Goal: Complete application form

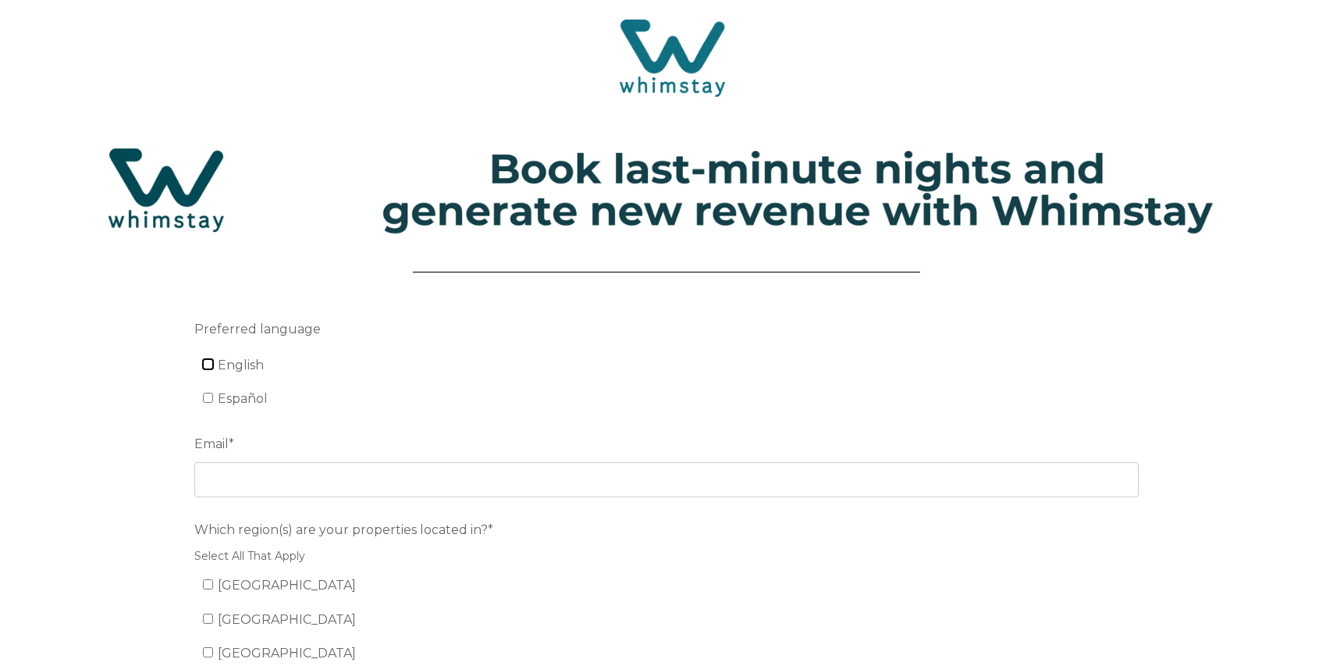
click at [208, 364] on input "English" at bounding box center [208, 364] width 10 height 10
checkbox input "true"
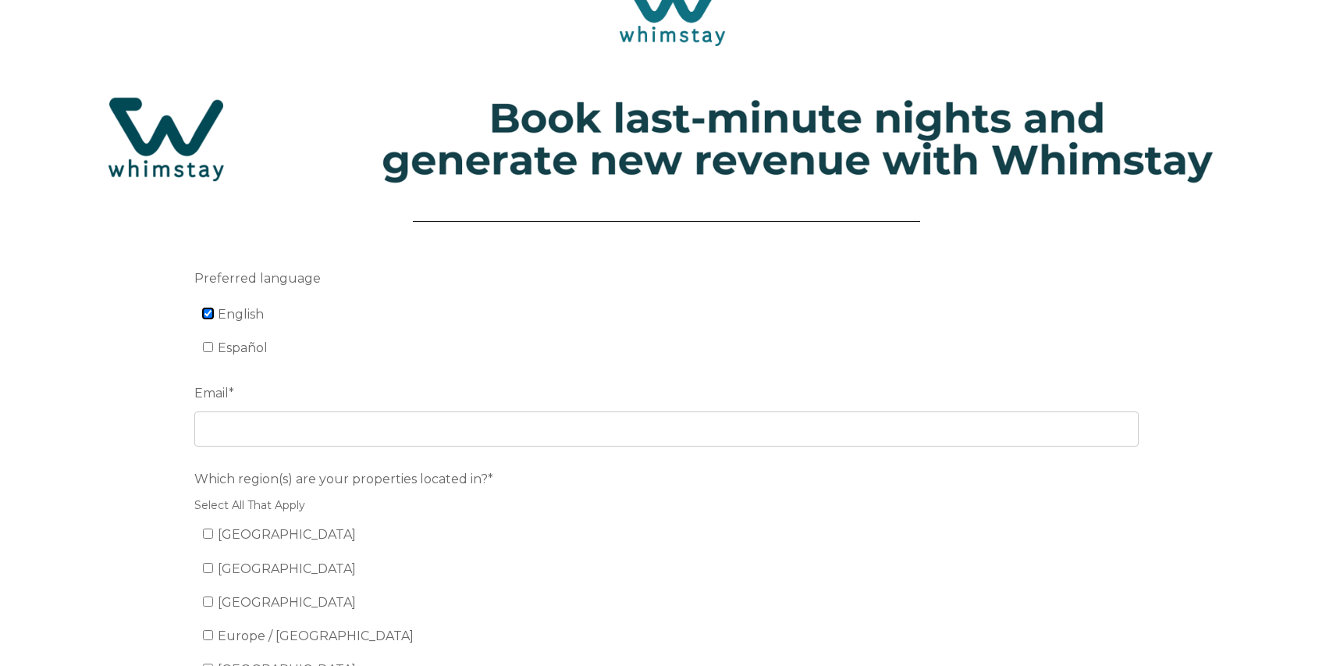
scroll to position [54, 0]
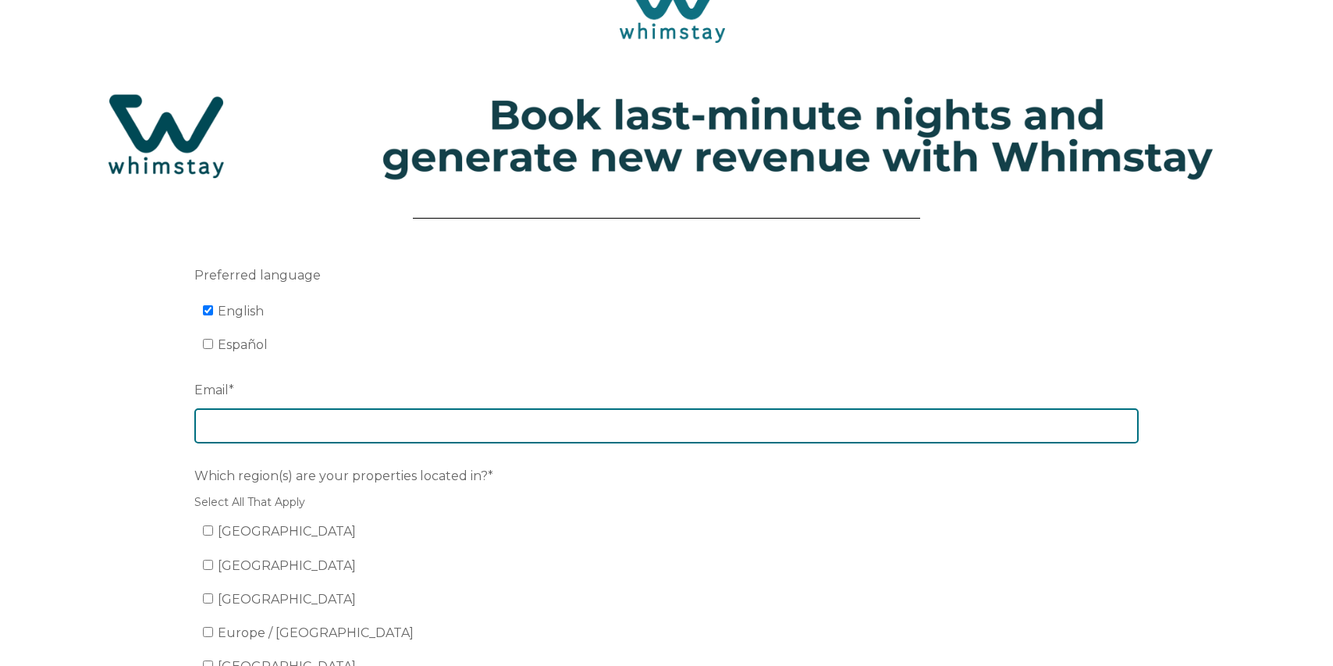
click at [263, 426] on input "Email *" at bounding box center [666, 425] width 944 height 34
type input "[EMAIL_ADDRESS][DOMAIN_NAME]"
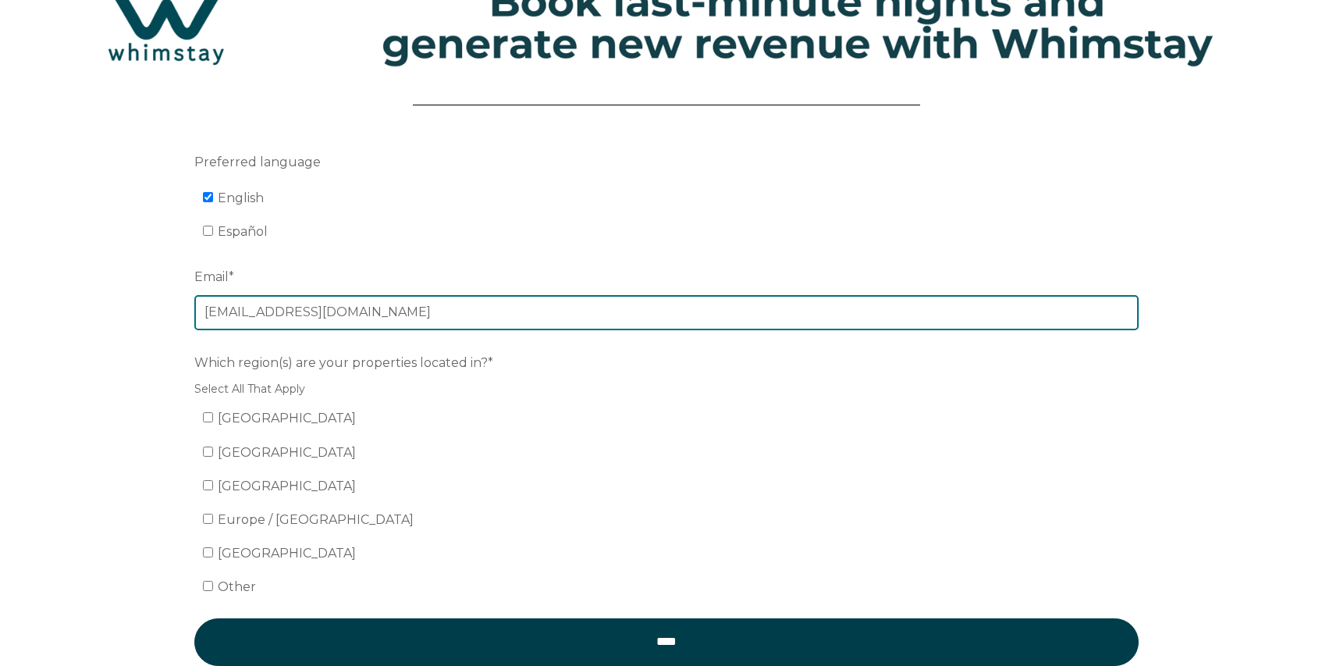
scroll to position [187, 0]
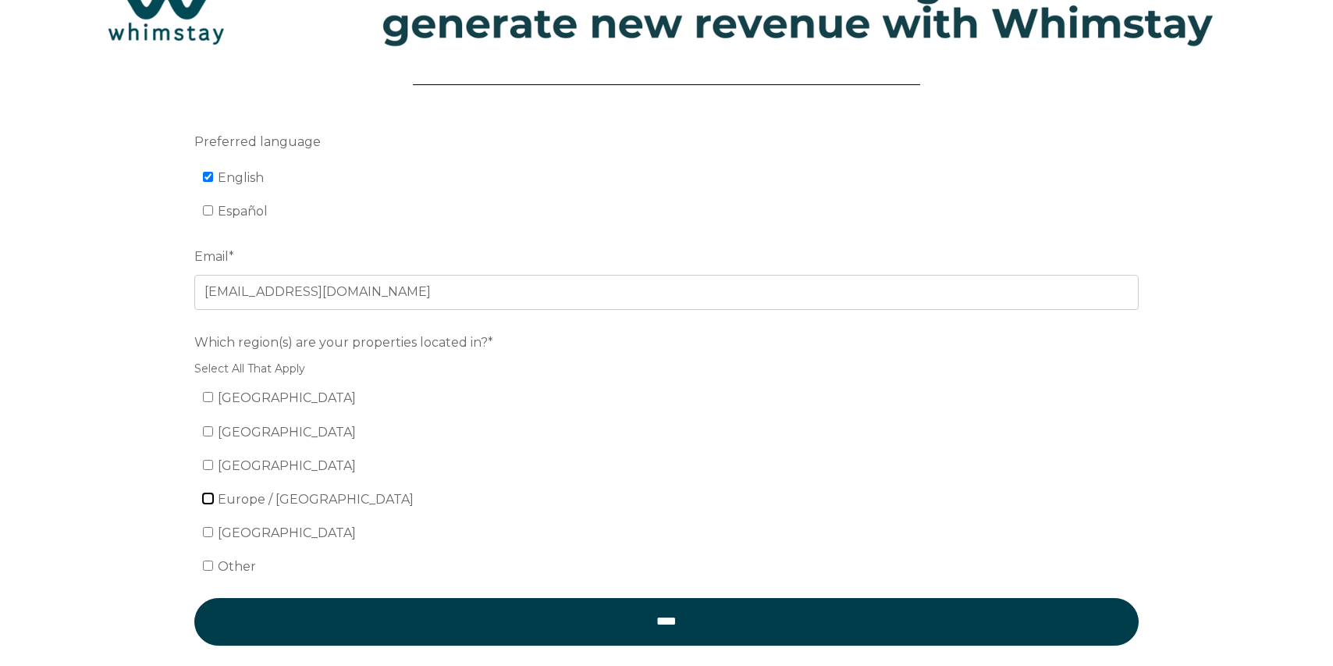
click at [208, 497] on input "Europe / United Kingdom" at bounding box center [208, 498] width 10 height 10
checkbox input "true"
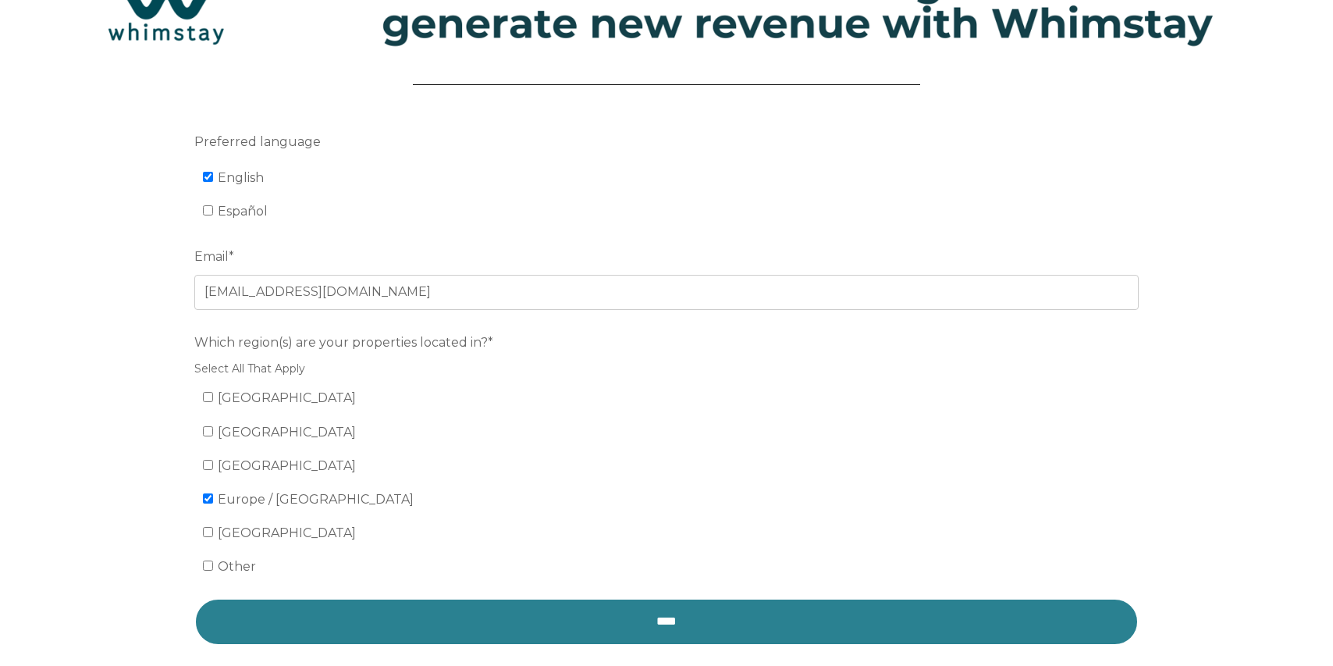
click at [574, 613] on input "****" at bounding box center [666, 621] width 944 height 47
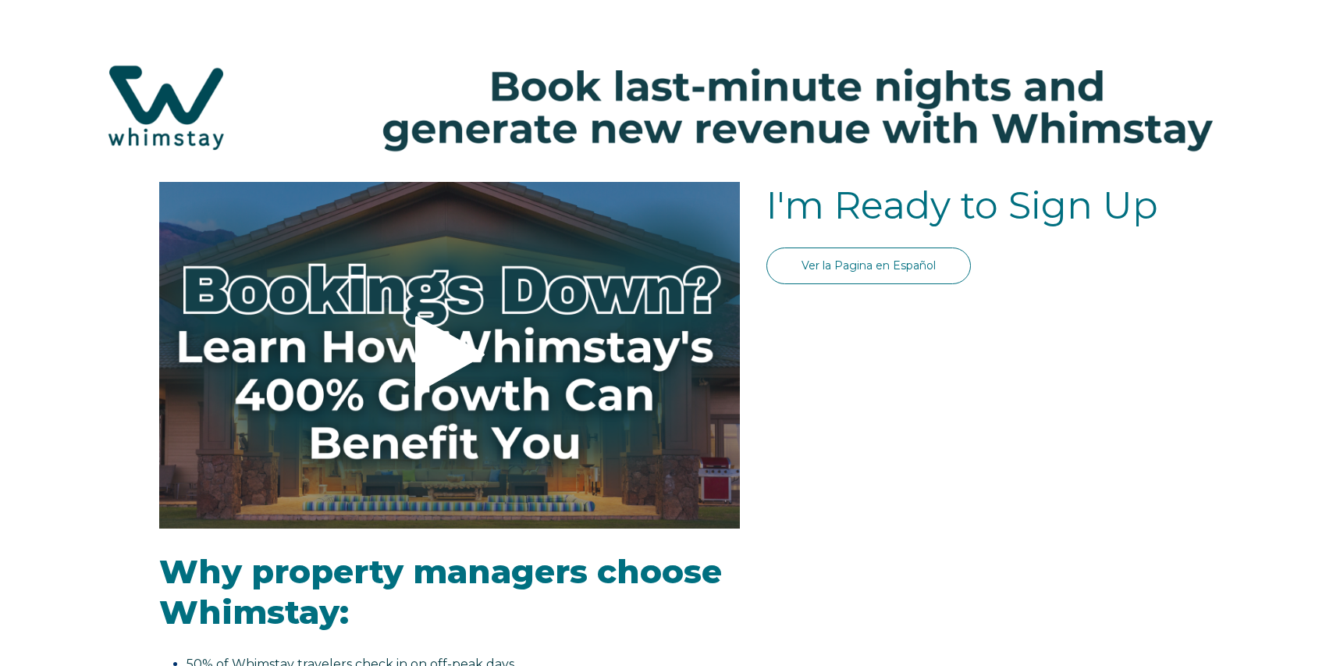
select select "GB"
select select "Standard"
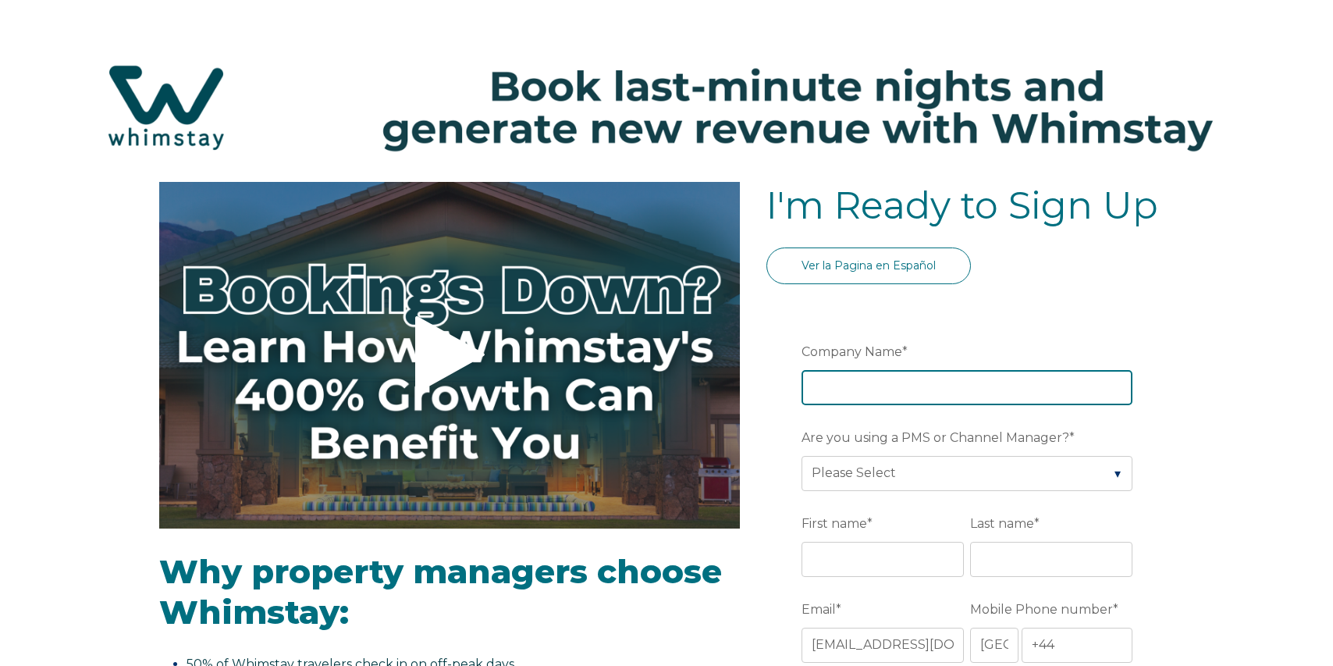
click at [861, 398] on input "Company Name *" at bounding box center [966, 387] width 331 height 34
type input "Air Peace of Mind Ltd"
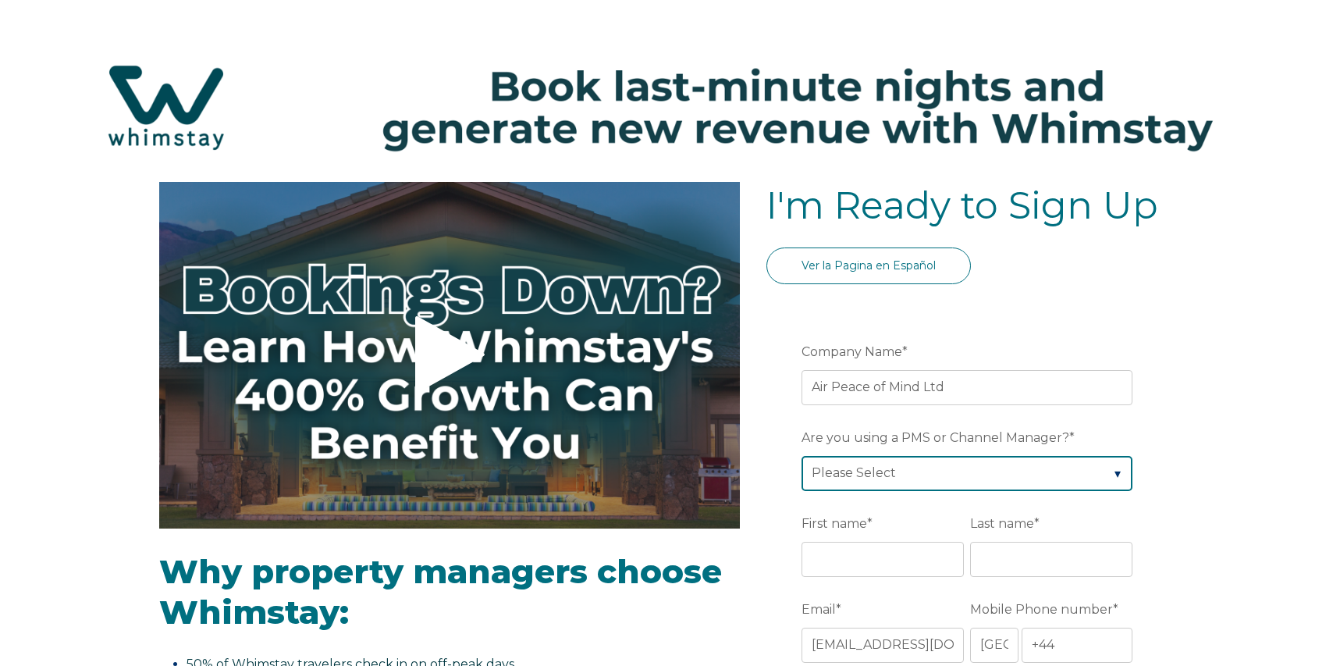
click at [907, 477] on select "Please Select Barefoot BookingPal Boost Brightside CiiRUS Escapia Guesty Hostaw…" at bounding box center [966, 473] width 331 height 34
select select "Guesty"
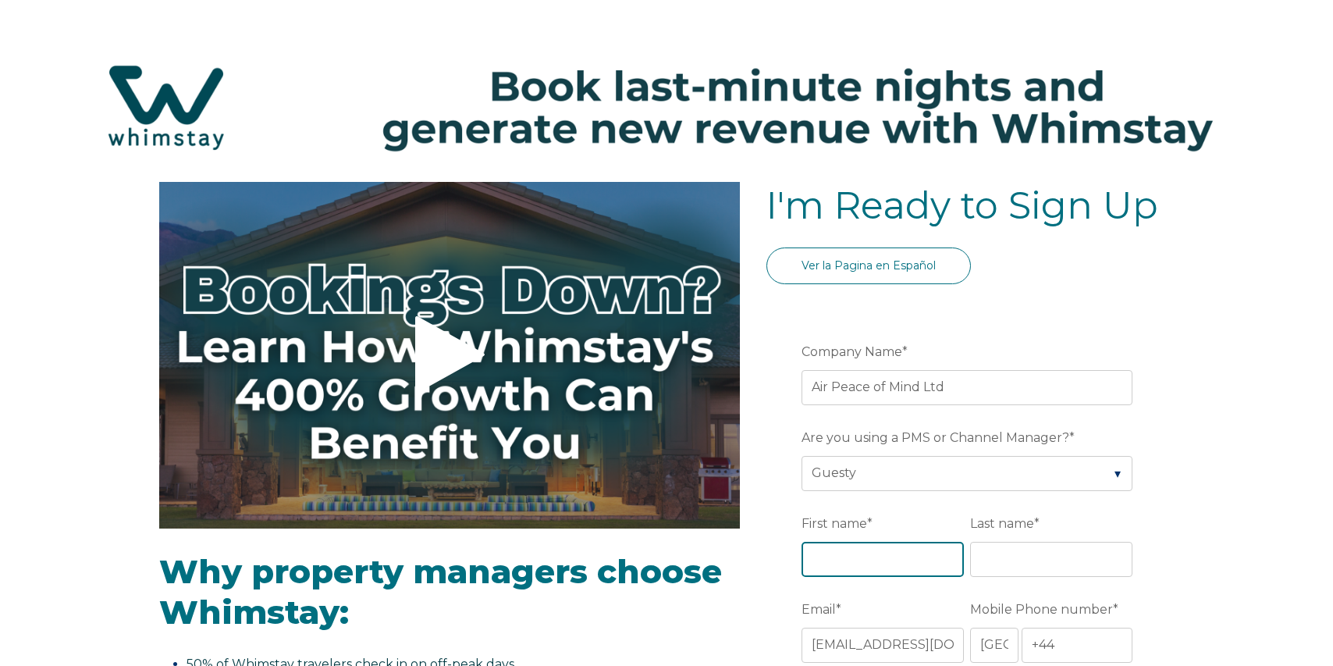
click at [876, 555] on input "First name *" at bounding box center [882, 558] width 162 height 34
type input "[PERSON_NAME]"
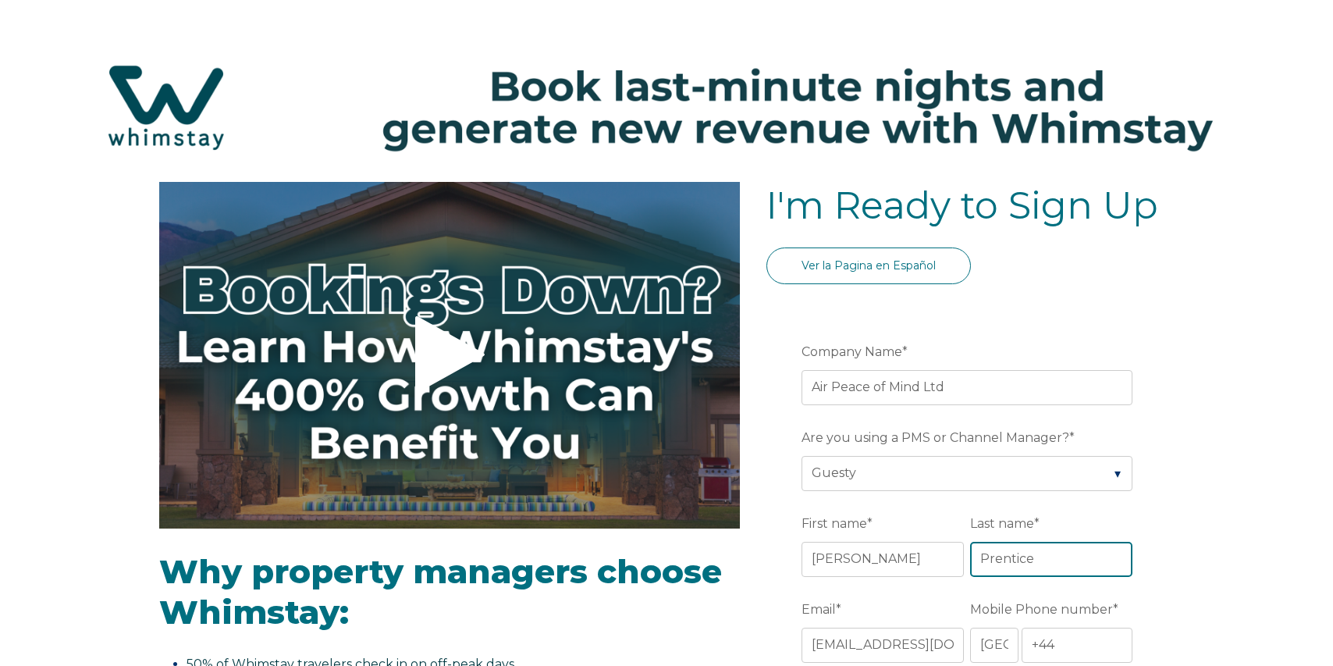
type input "Prentice"
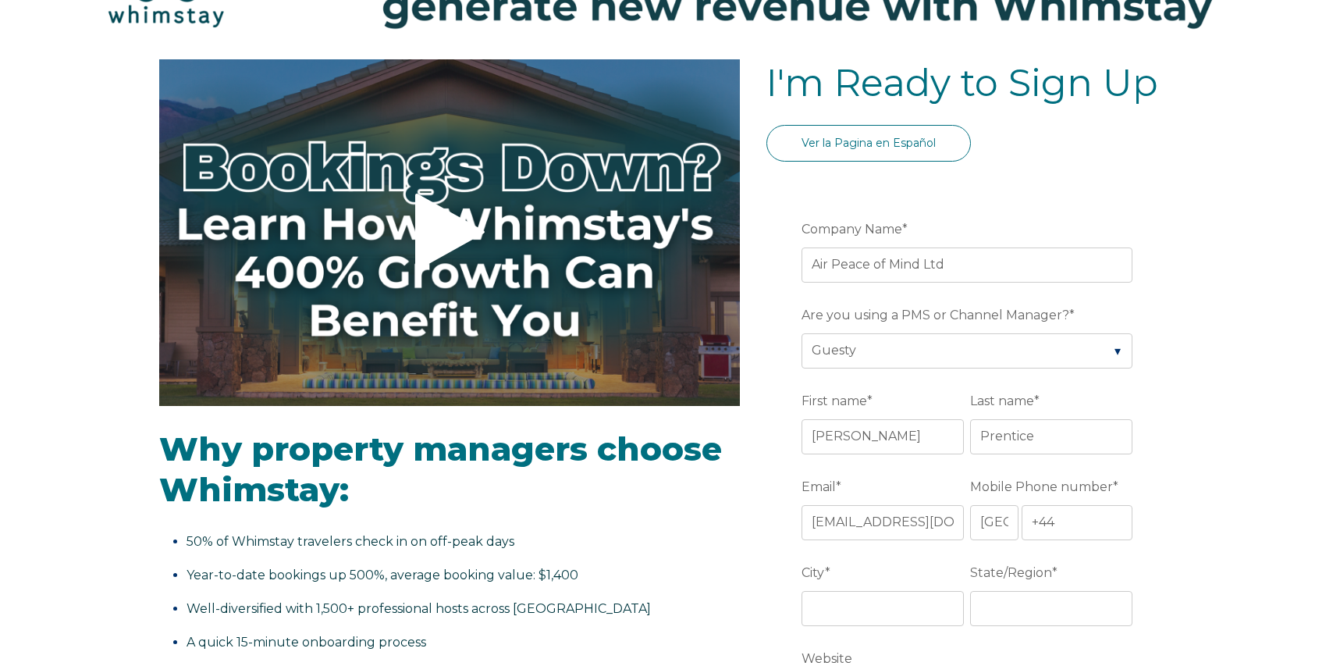
scroll to position [130, 0]
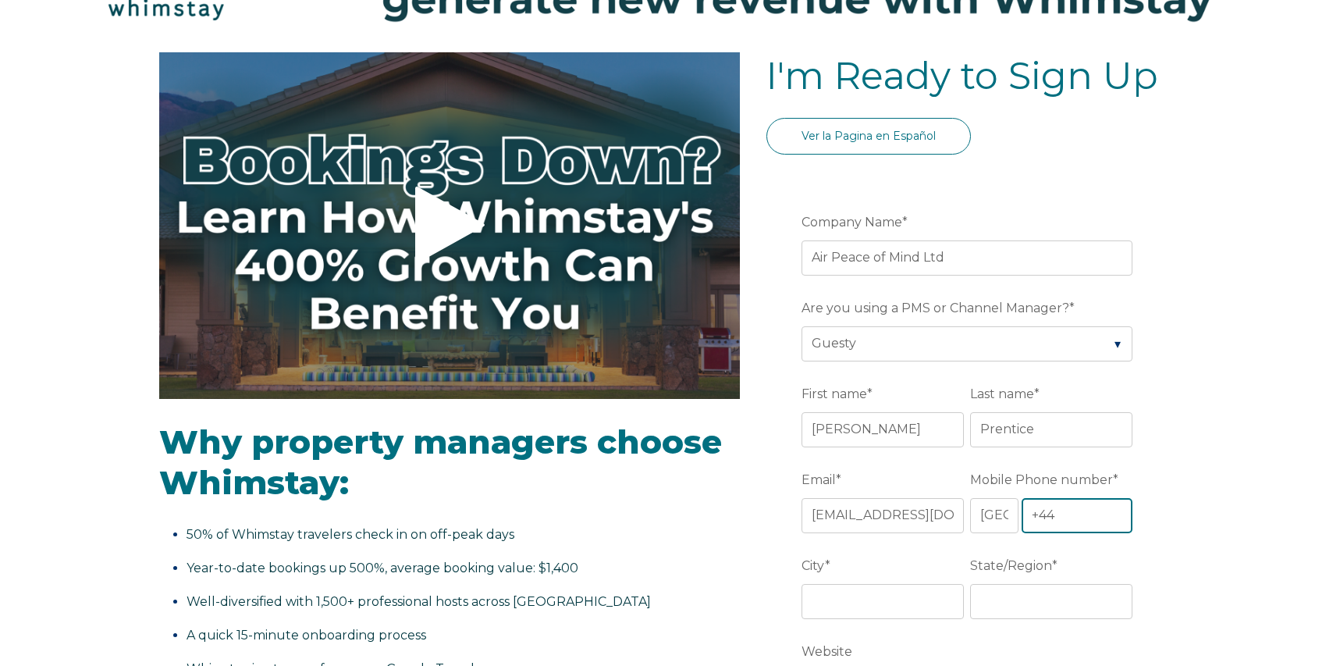
click at [1092, 513] on input "+44" at bounding box center [1076, 515] width 111 height 34
type input "[PHONE_NUMBER]"
type input "[GEOGRAPHIC_DATA]"
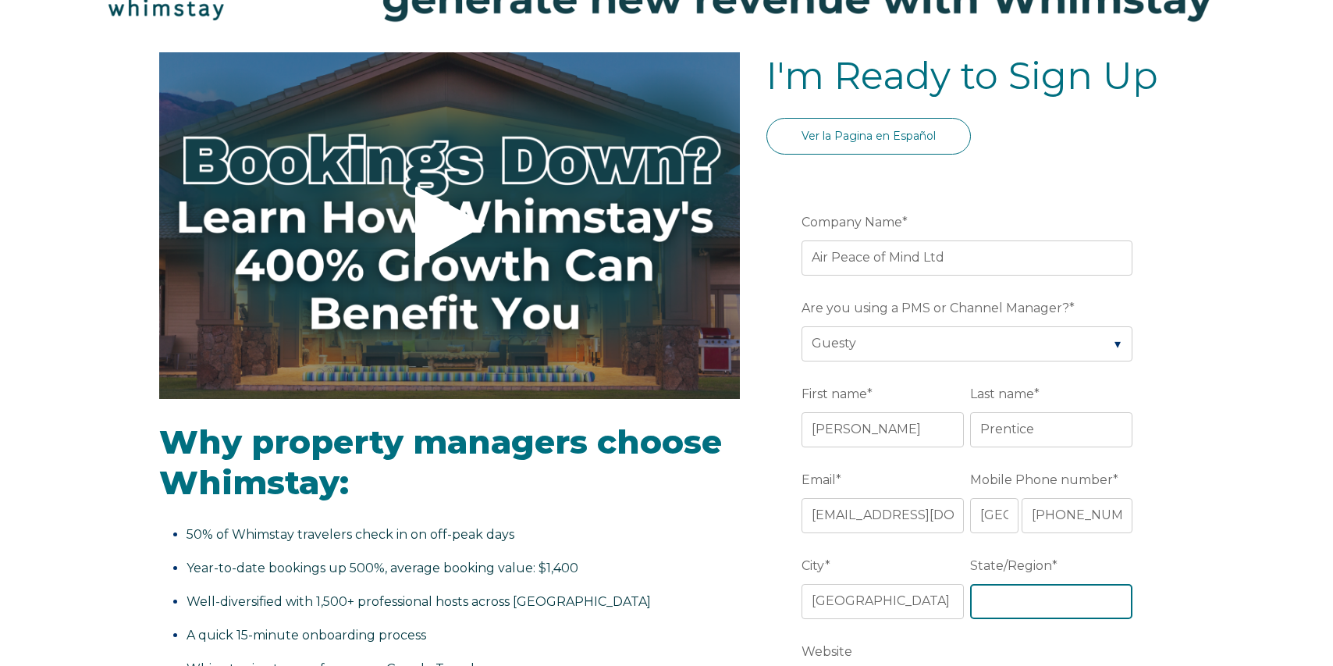
type input "[GEOGRAPHIC_DATA]"
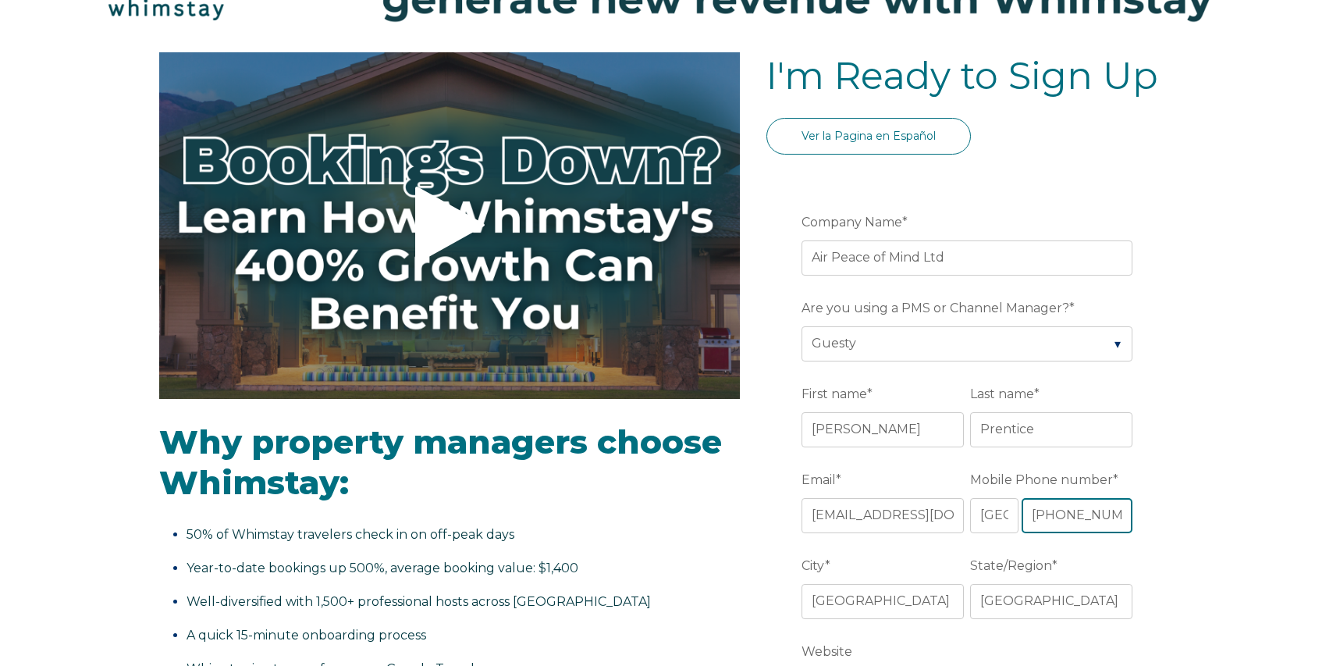
click at [1060, 517] on input "[PHONE_NUMBER]" at bounding box center [1076, 515] width 111 height 34
click at [985, 517] on select "* Afghanistan (‫افغانستان‬‎) Albania (Shqipëri) Algeria (‫الجزائر‬‎) American S…" at bounding box center [994, 515] width 48 height 34
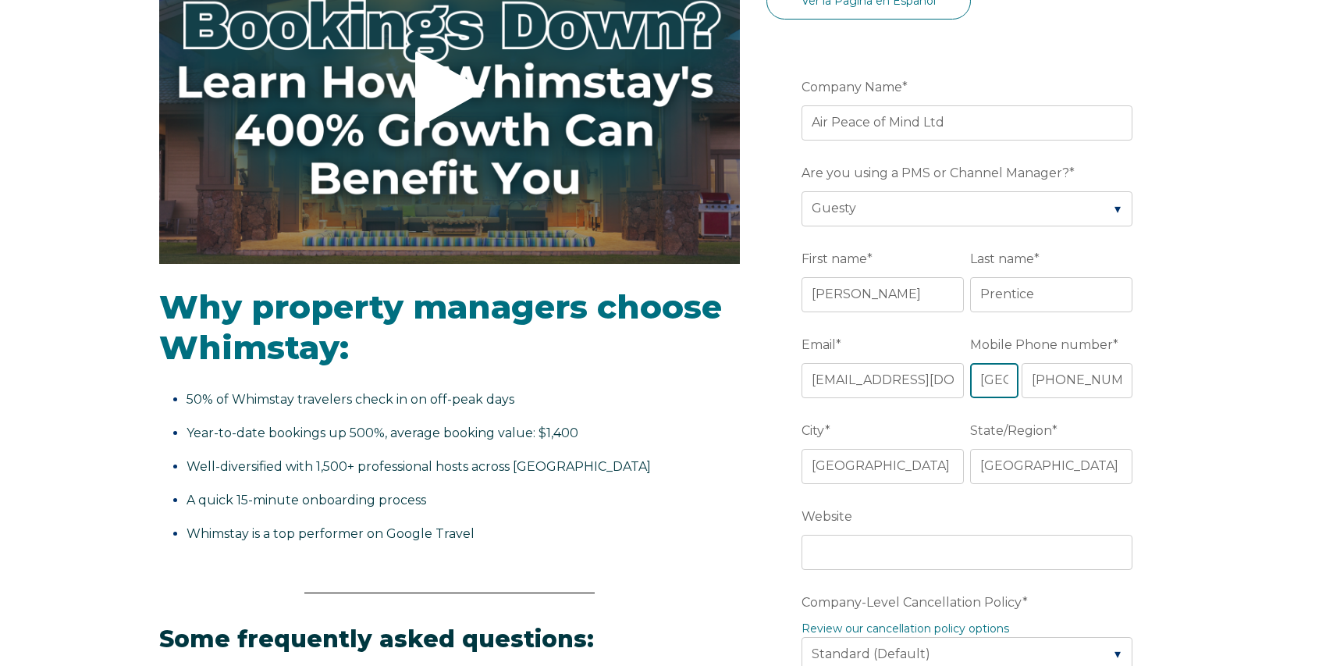
scroll to position [273, 0]
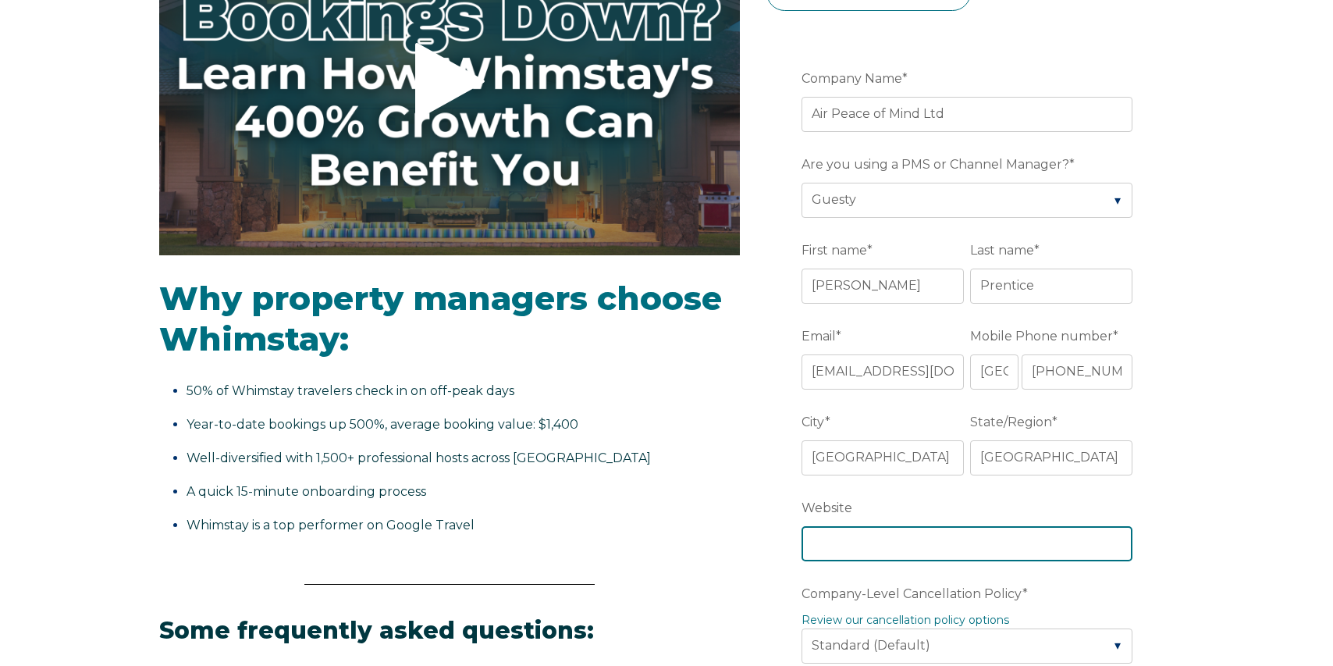
click at [979, 545] on input "Website" at bounding box center [966, 543] width 331 height 34
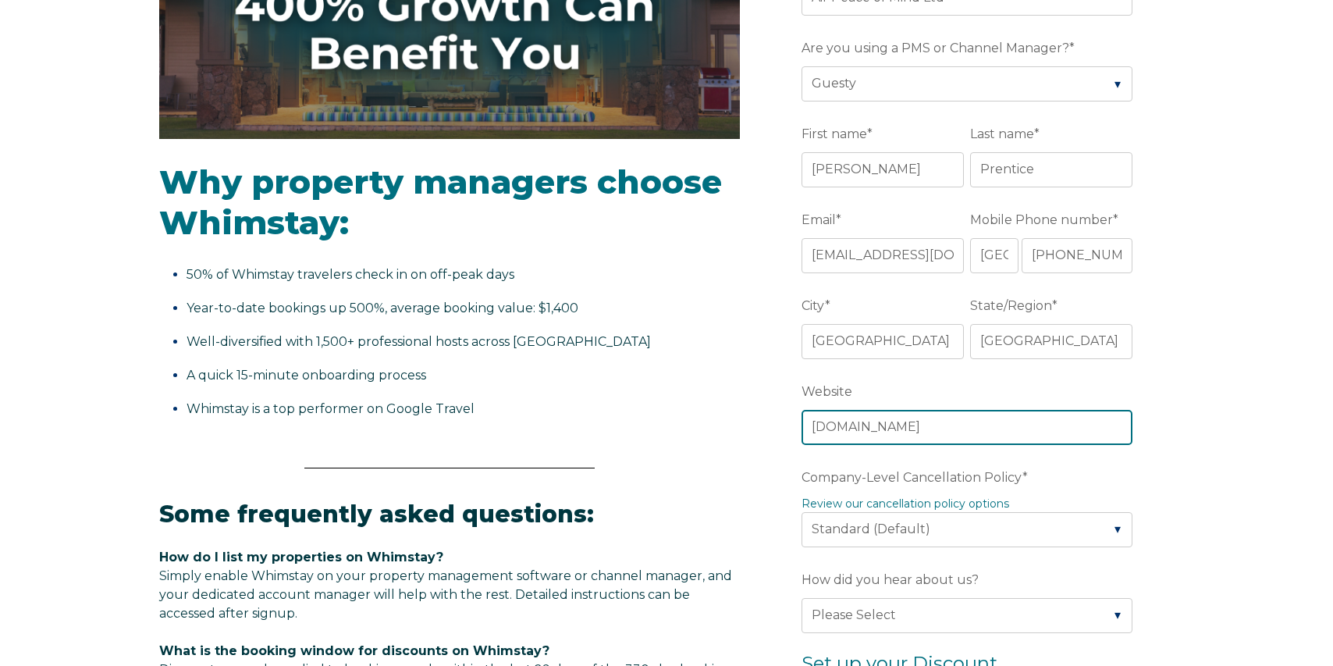
scroll to position [394, 0]
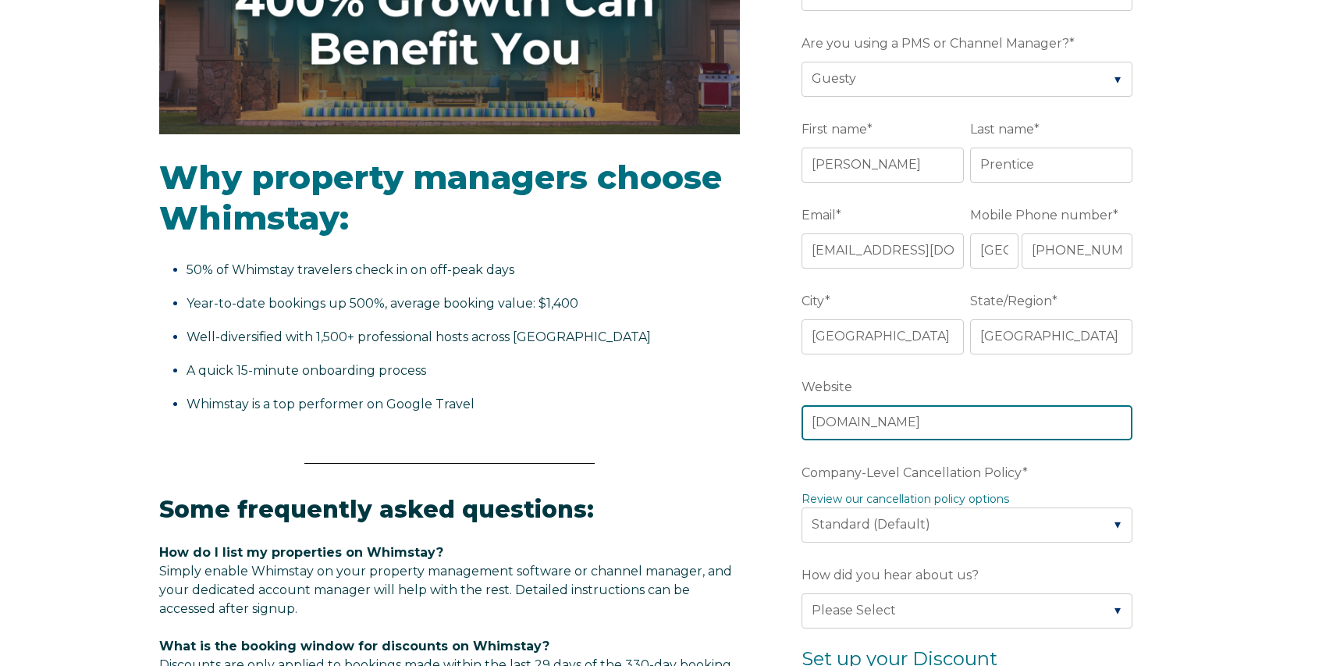
type input "www.airpeaceofmind.com"
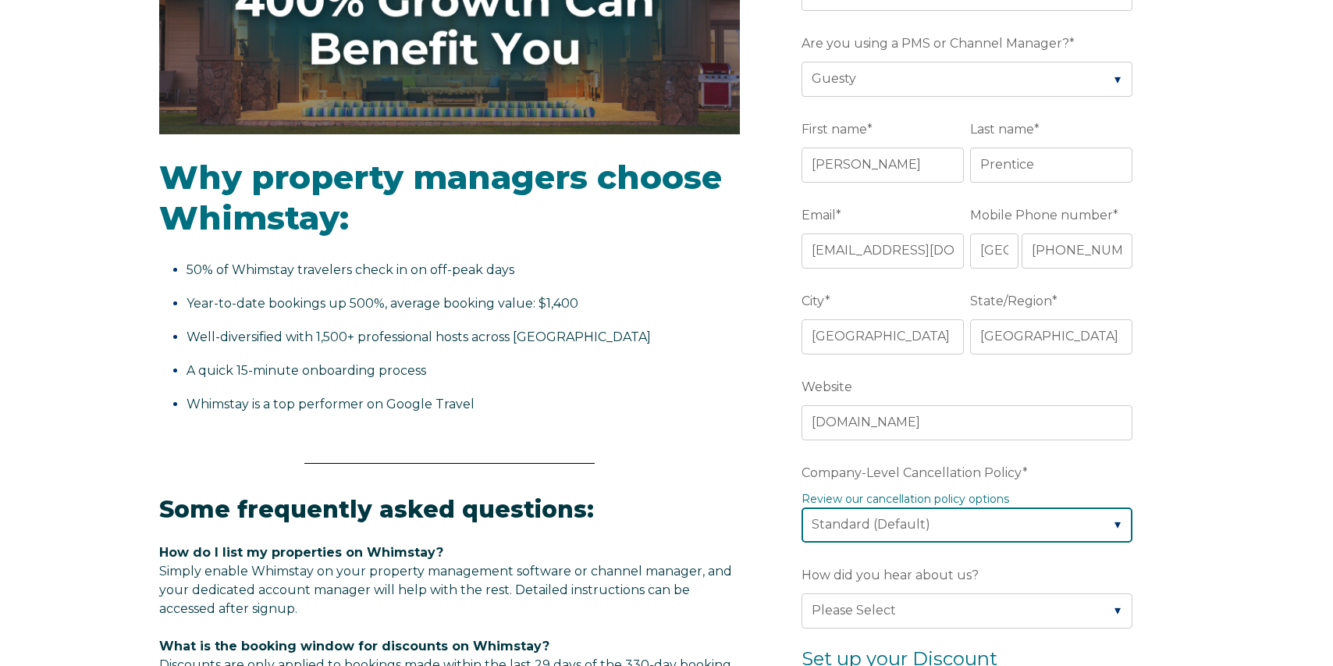
click at [1024, 527] on select "Please Select Partial Standard (Default) Moderate Strict" at bounding box center [966, 524] width 331 height 34
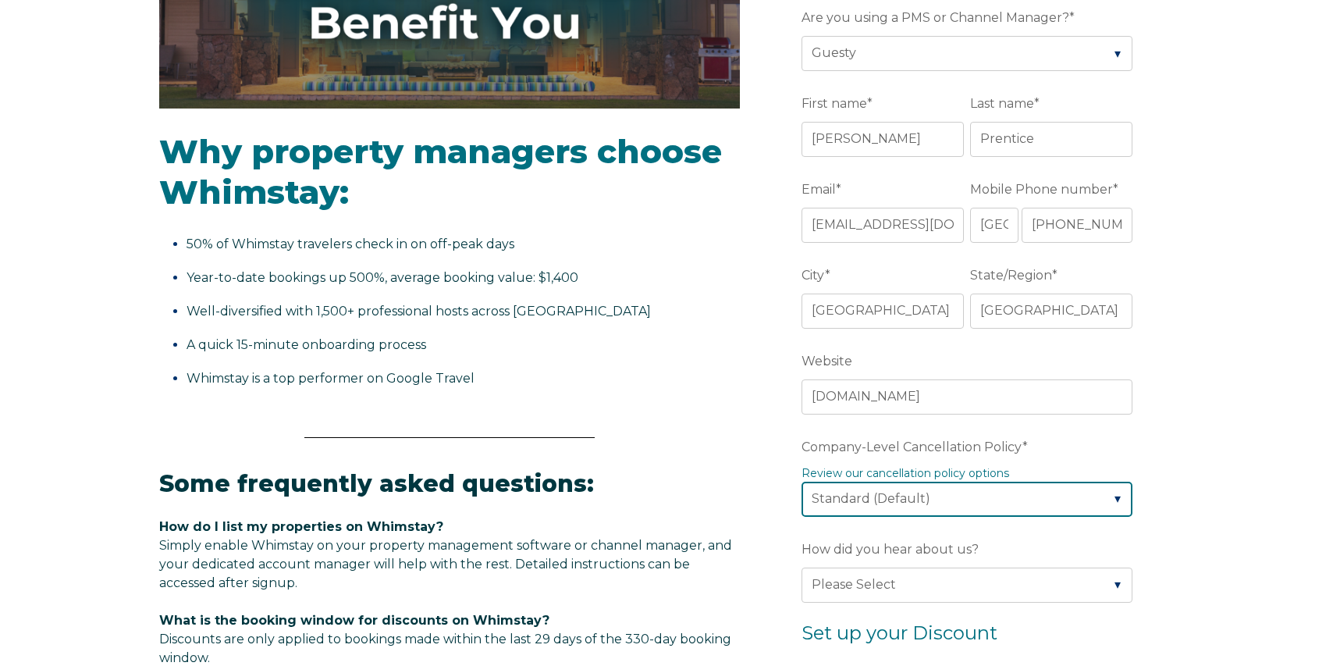
scroll to position [451, 0]
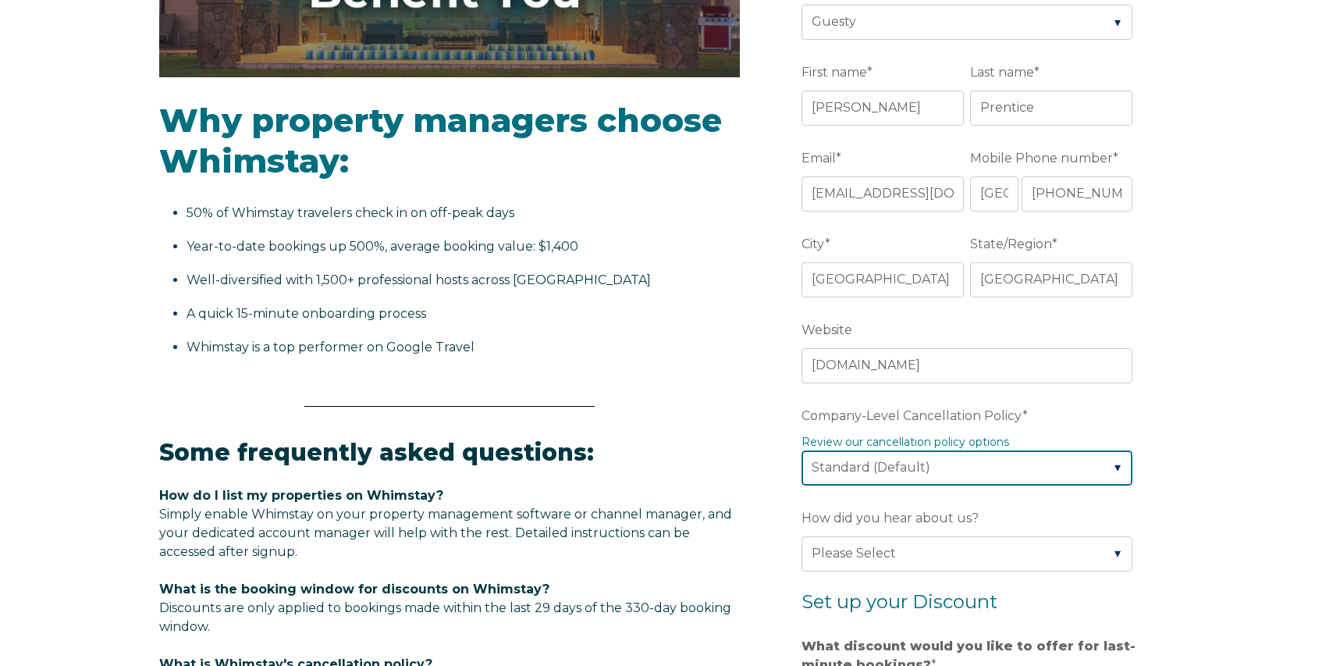
click at [988, 466] on select "Please Select Partial Standard (Default) Moderate Strict" at bounding box center [966, 467] width 331 height 34
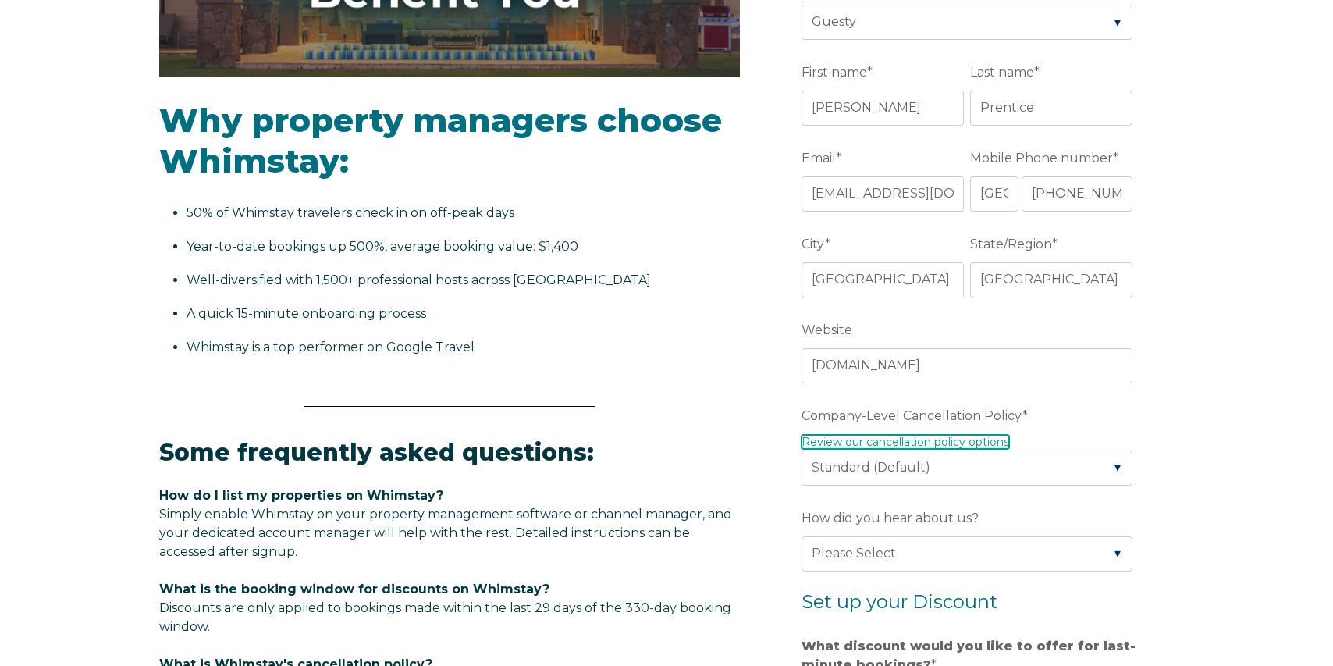
click at [982, 442] on link "Review our cancellation policy options" at bounding box center [905, 442] width 208 height 14
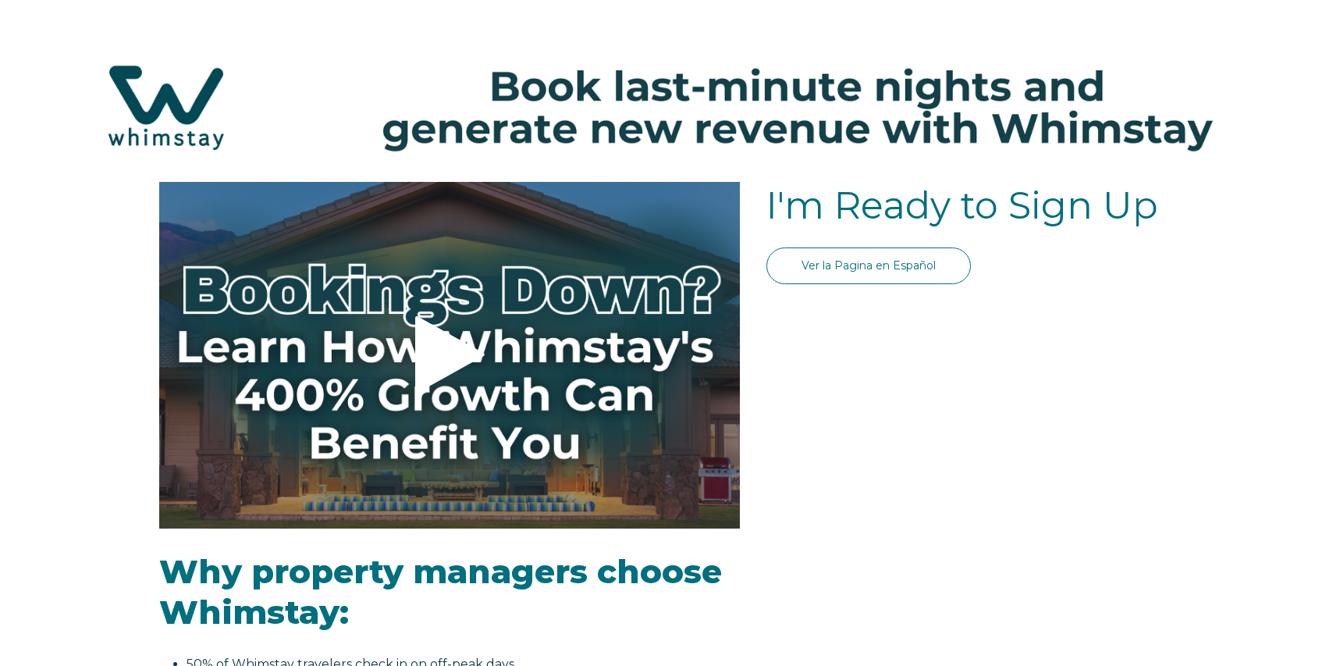
scroll to position [451, 0]
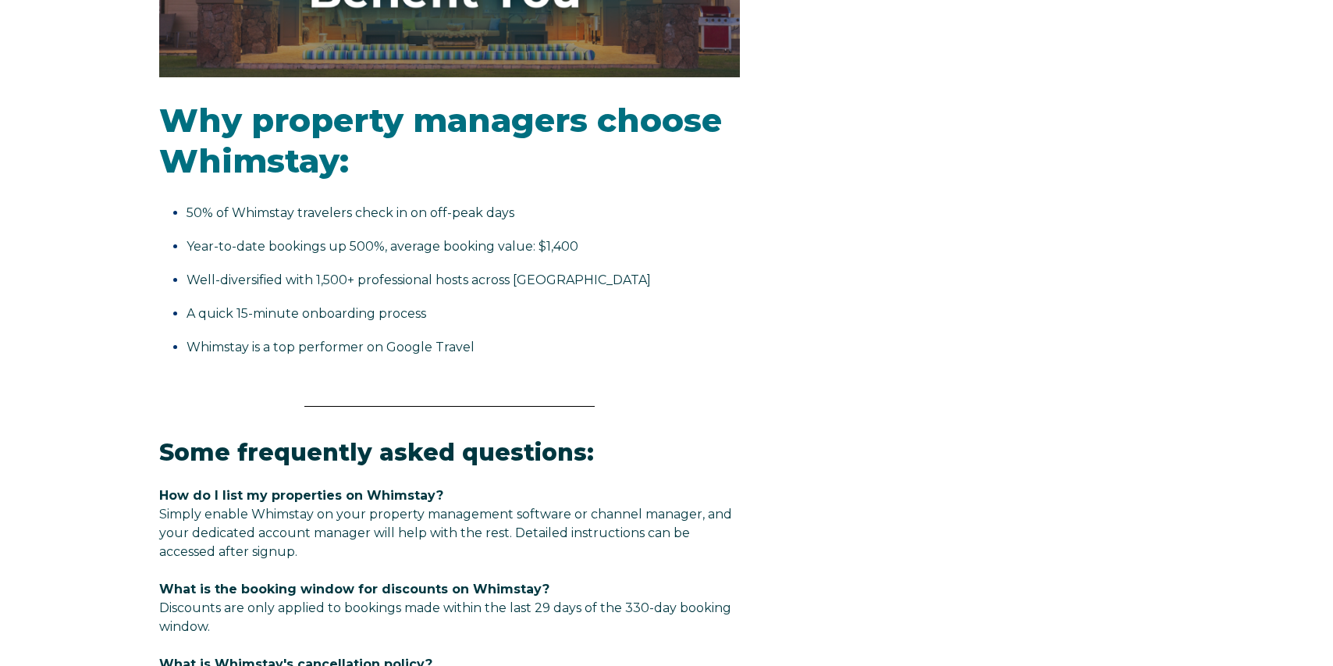
select select "GB"
select select "Standard"
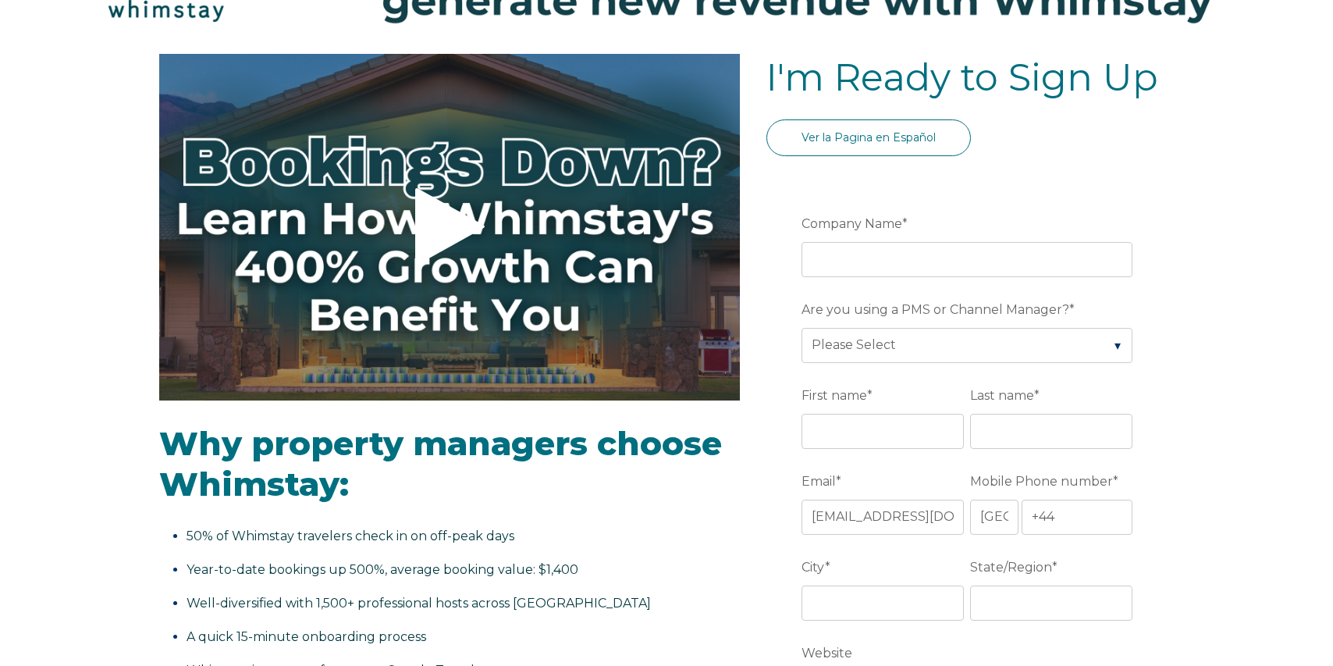
scroll to position [115, 0]
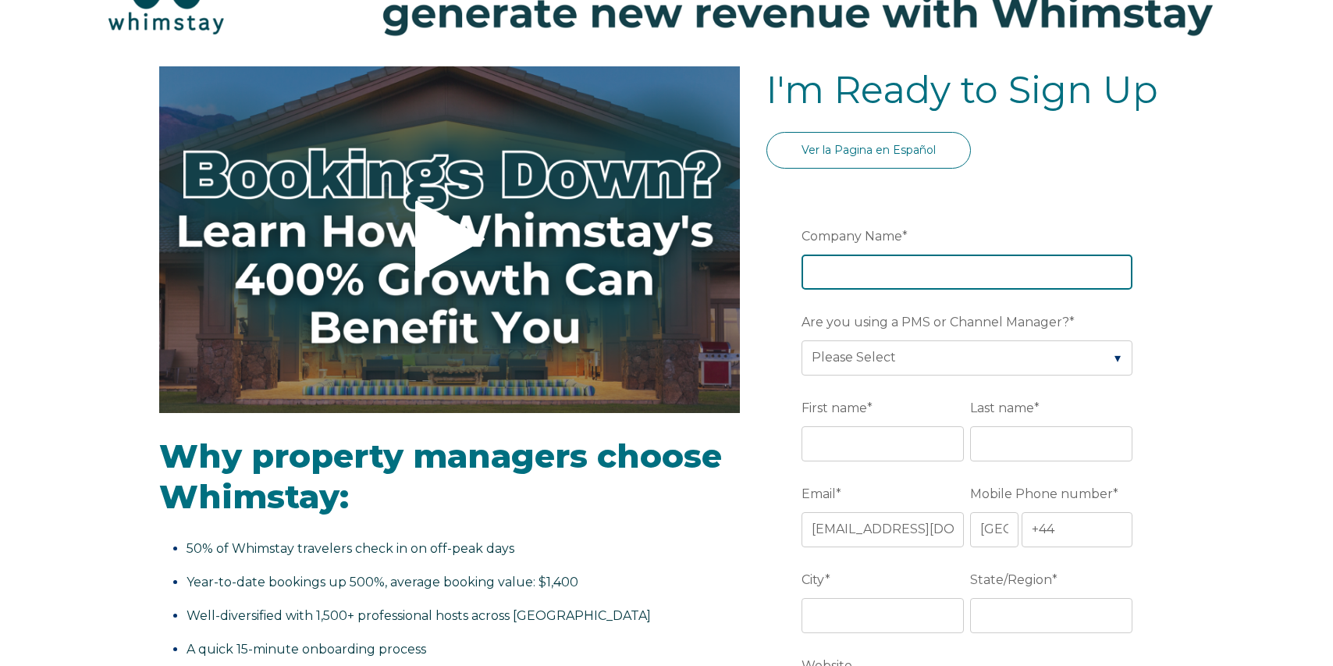
click at [896, 269] on input "Company Name *" at bounding box center [966, 271] width 331 height 34
type input "Air Peace of Mind Ltd"
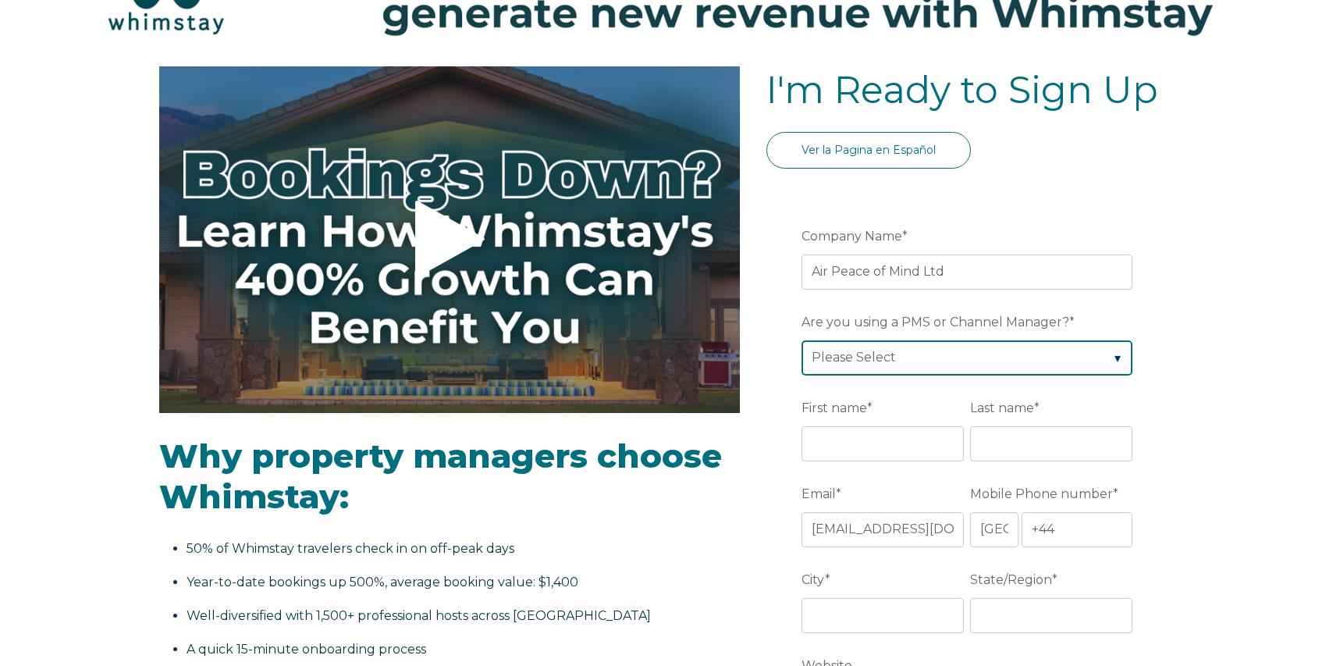
click at [900, 360] on select "Please Select Barefoot BookingPal Boost Brightside CiiRUS Escapia Guesty Hostaw…" at bounding box center [966, 357] width 331 height 34
select select "Guesty"
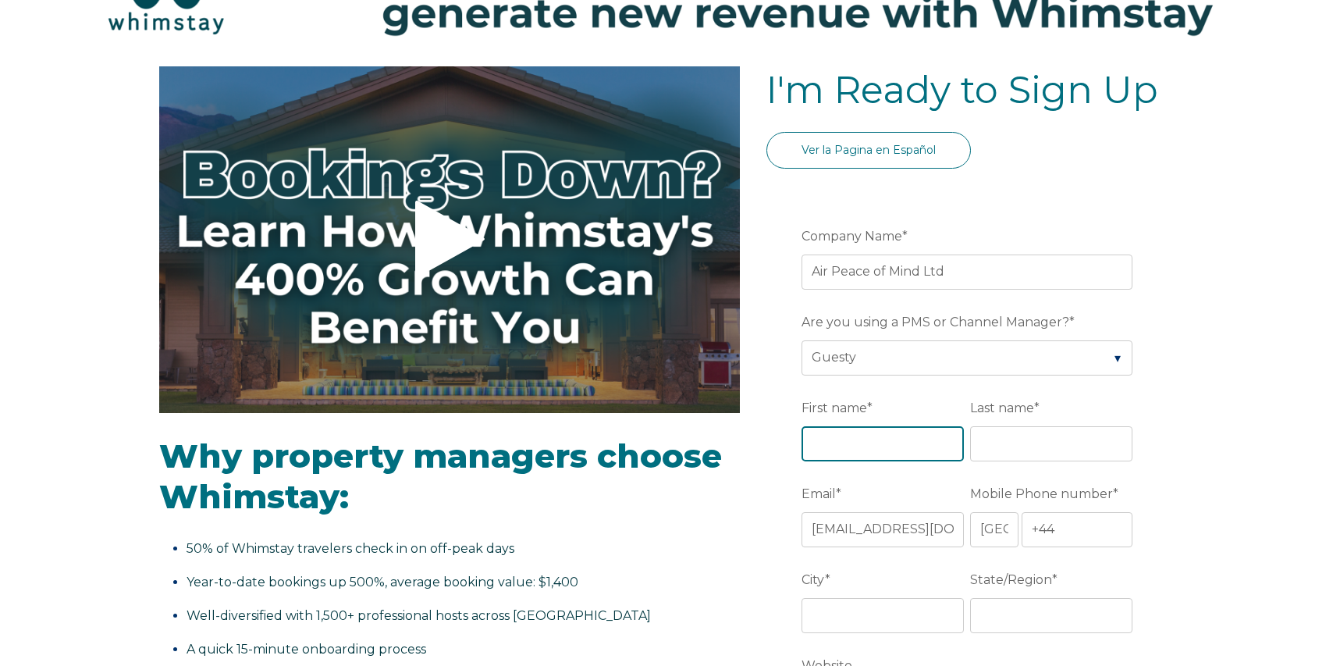
click at [863, 456] on input "First name *" at bounding box center [882, 443] width 162 height 34
type input "[PERSON_NAME]"
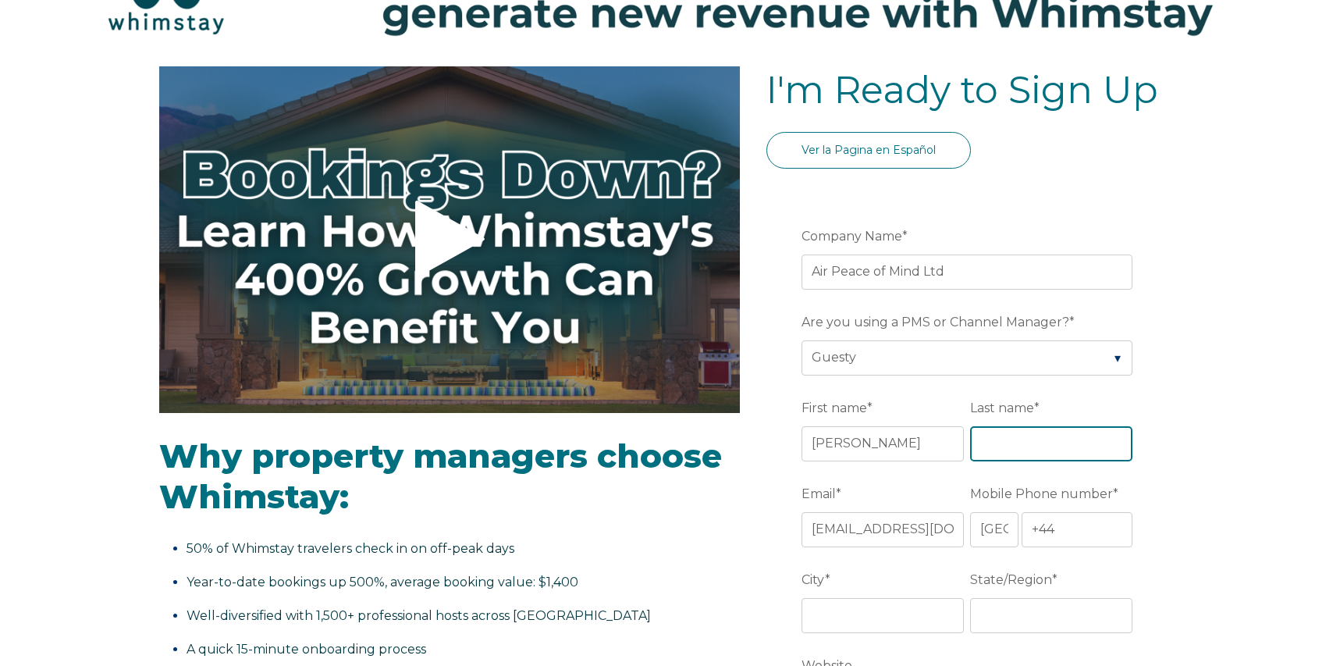
type input "Prentice"
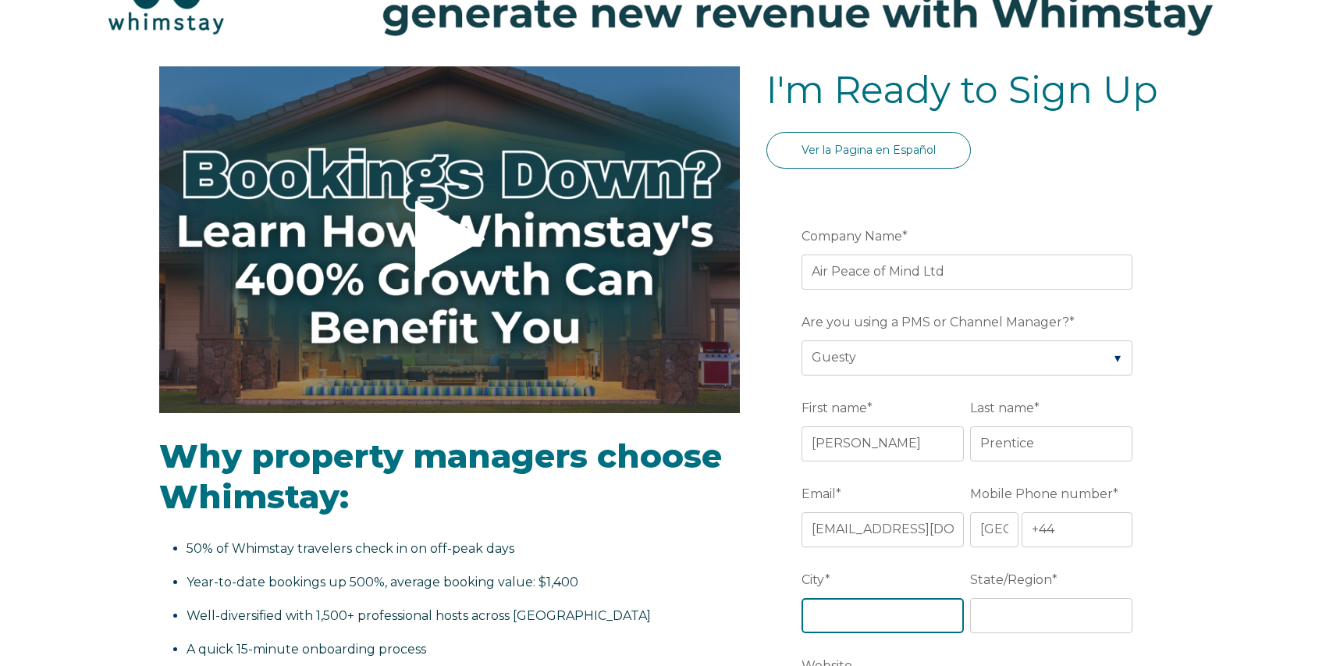
type input "London"
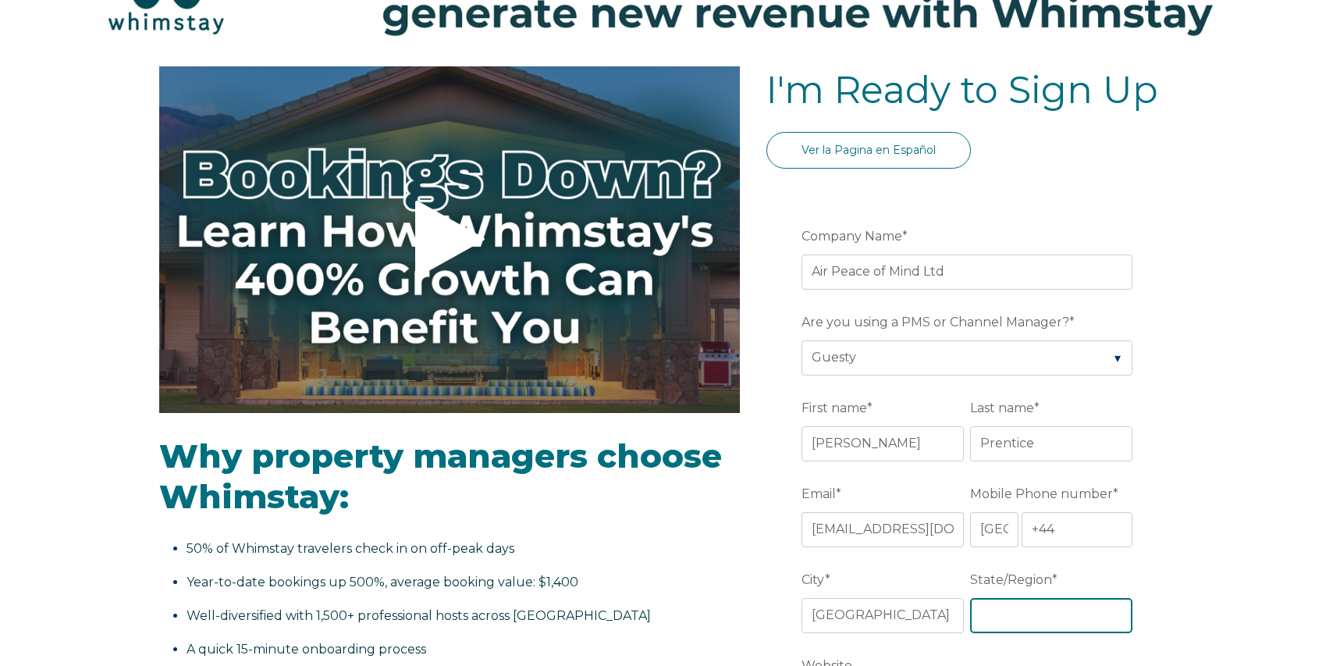
type input "England"
click at [1084, 534] on input "+44" at bounding box center [1076, 529] width 111 height 34
type input "[PHONE_NUMBER]"
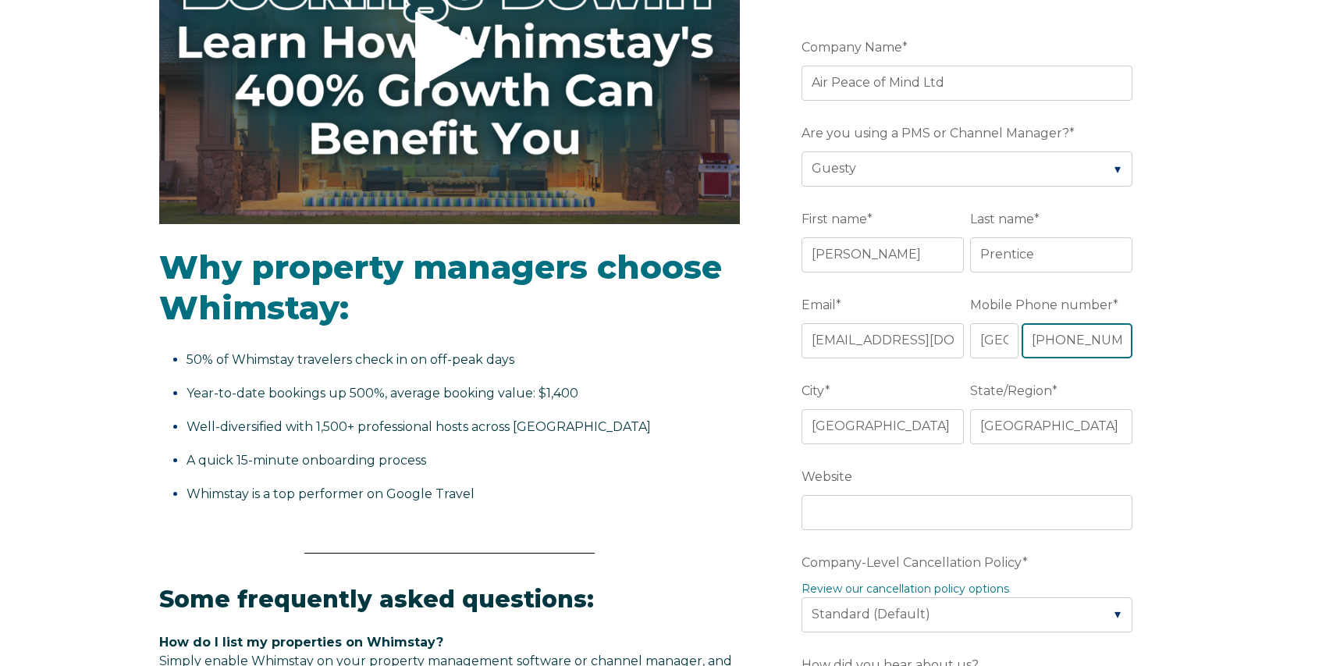
scroll to position [307, 0]
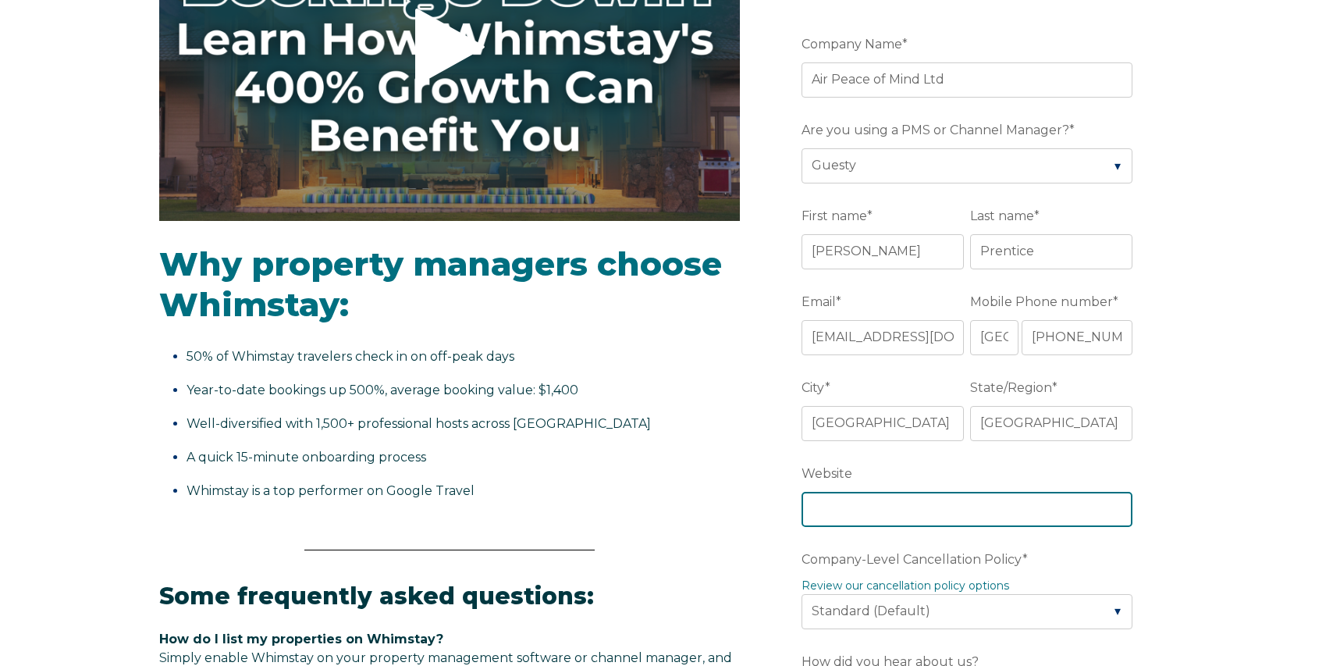
click at [987, 514] on input "Website" at bounding box center [966, 509] width 331 height 34
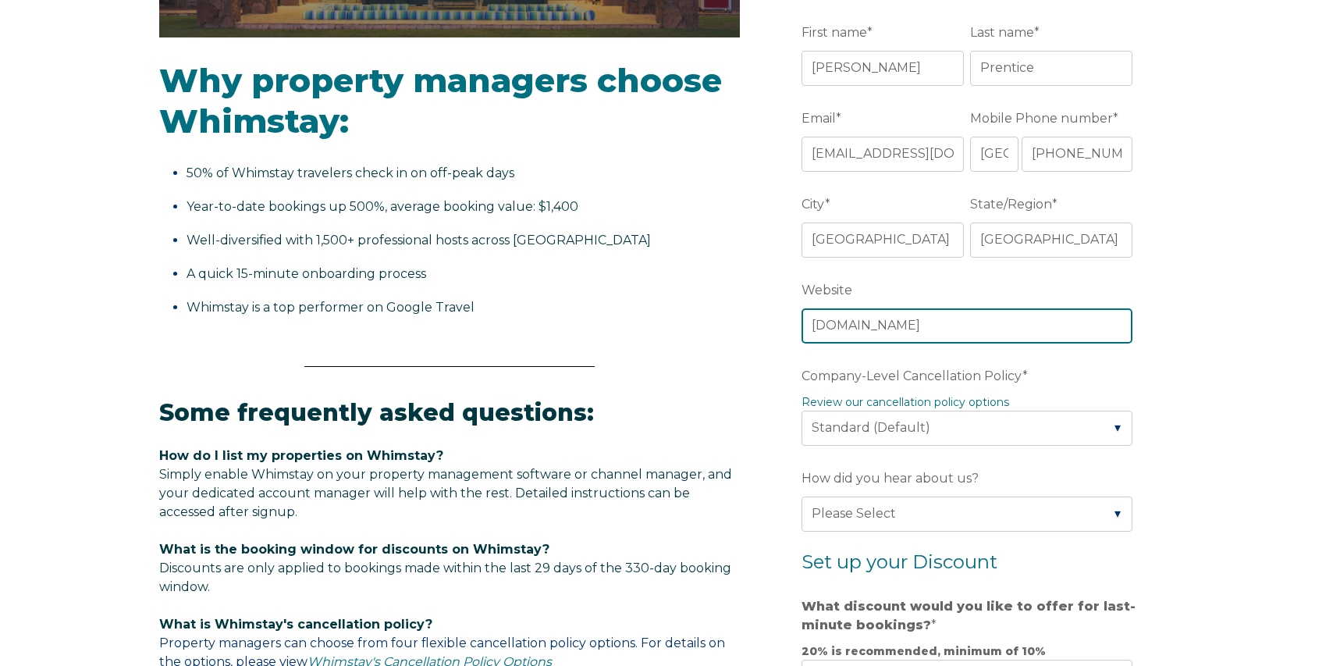
scroll to position [492, 0]
type input "www.airpeaceofmind.com"
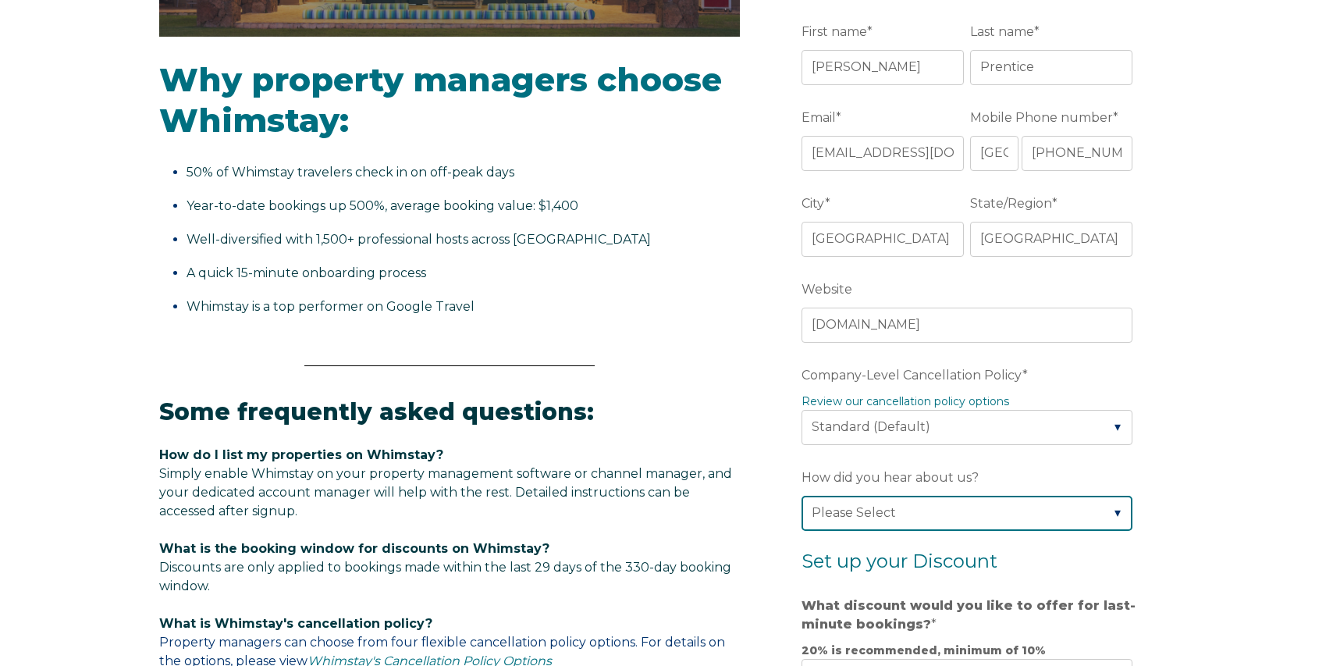
click at [893, 517] on select "Please Select Found Whimstay through a Google search Spoke to a Whimstay salesp…" at bounding box center [966, 512] width 331 height 34
select select "Whimstay Sales"
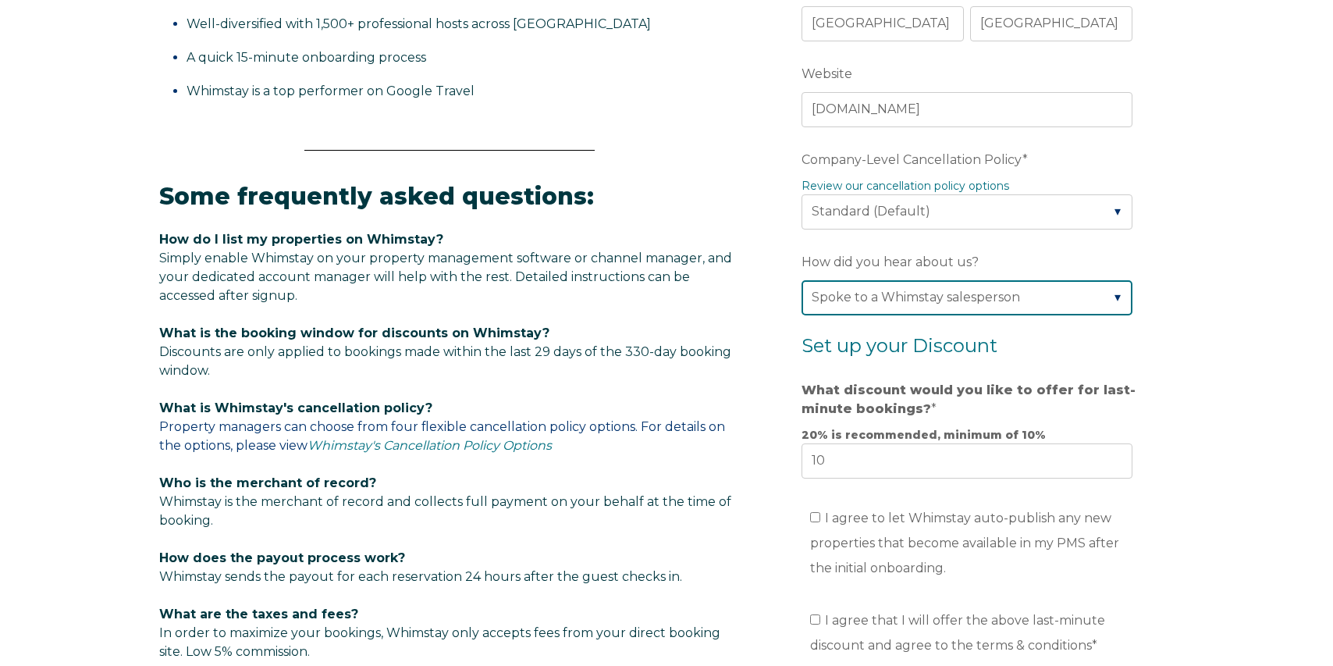
scroll to position [712, 0]
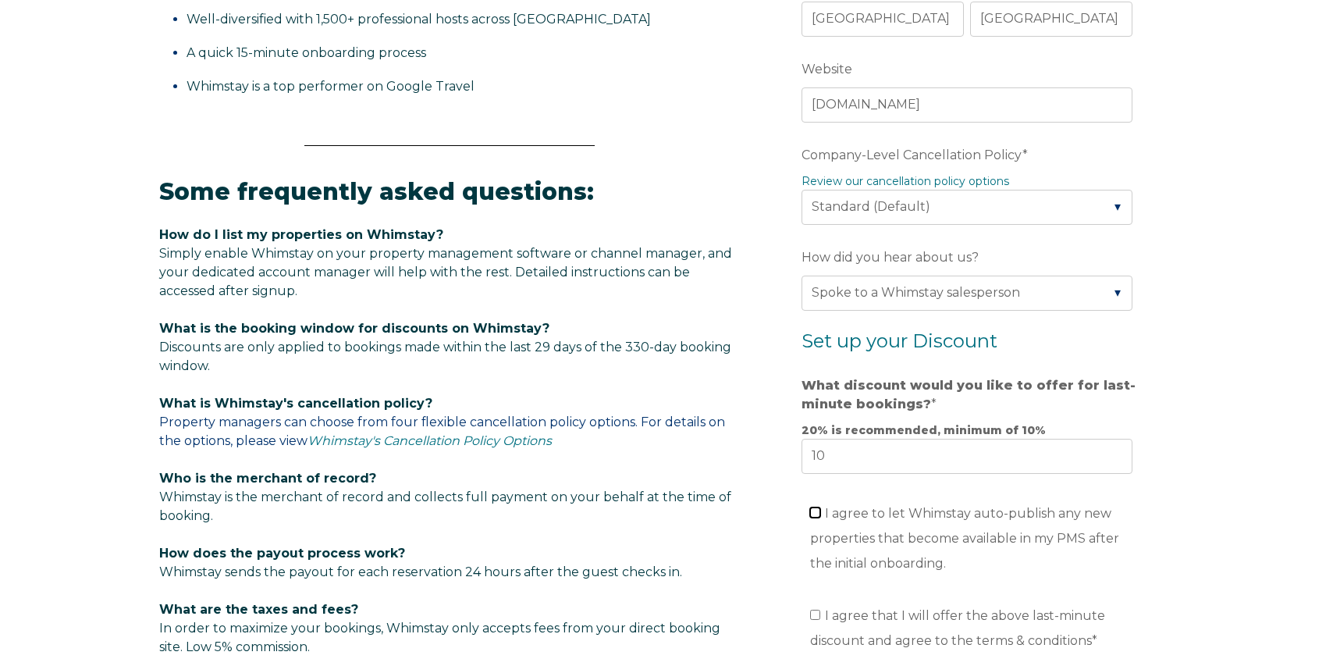
click at [815, 507] on input "I agree to let Whimstay auto-publish any new properties that become available i…" at bounding box center [815, 512] width 10 height 10
checkbox input "true"
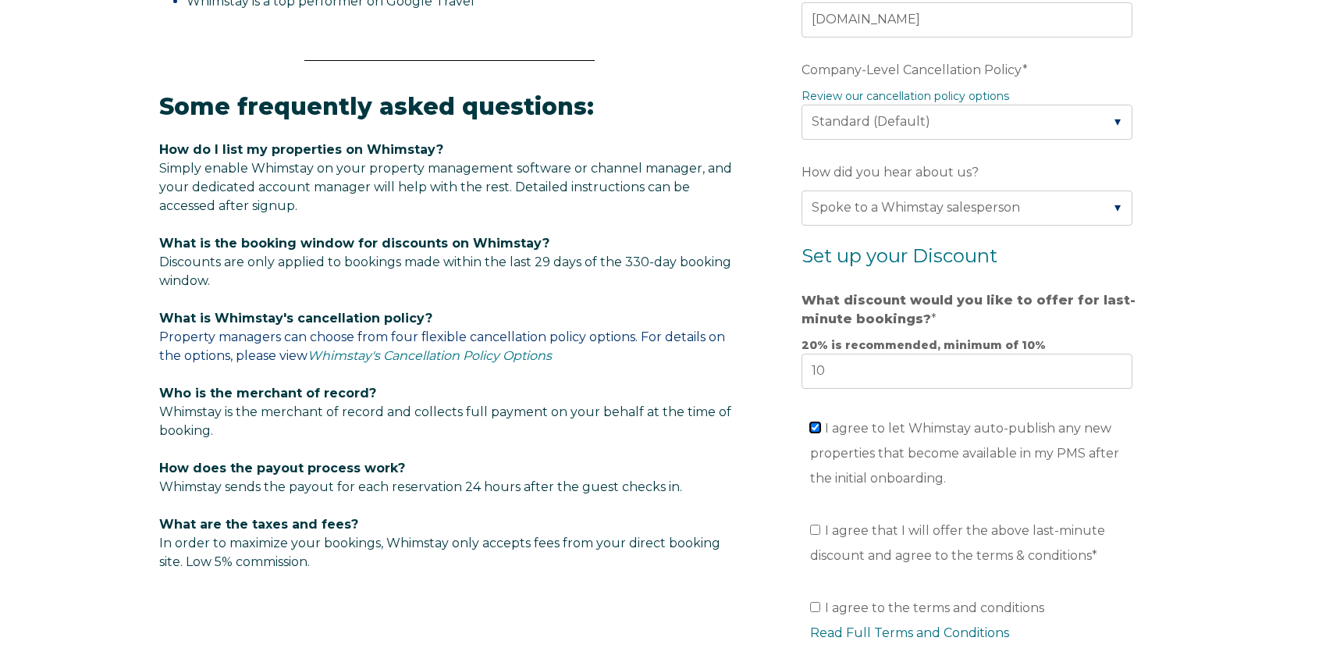
scroll to position [797, 0]
click at [810, 528] on input "I agree that I will offer the above last-minute discount and agree to the terms…" at bounding box center [815, 529] width 10 height 10
checkbox input "true"
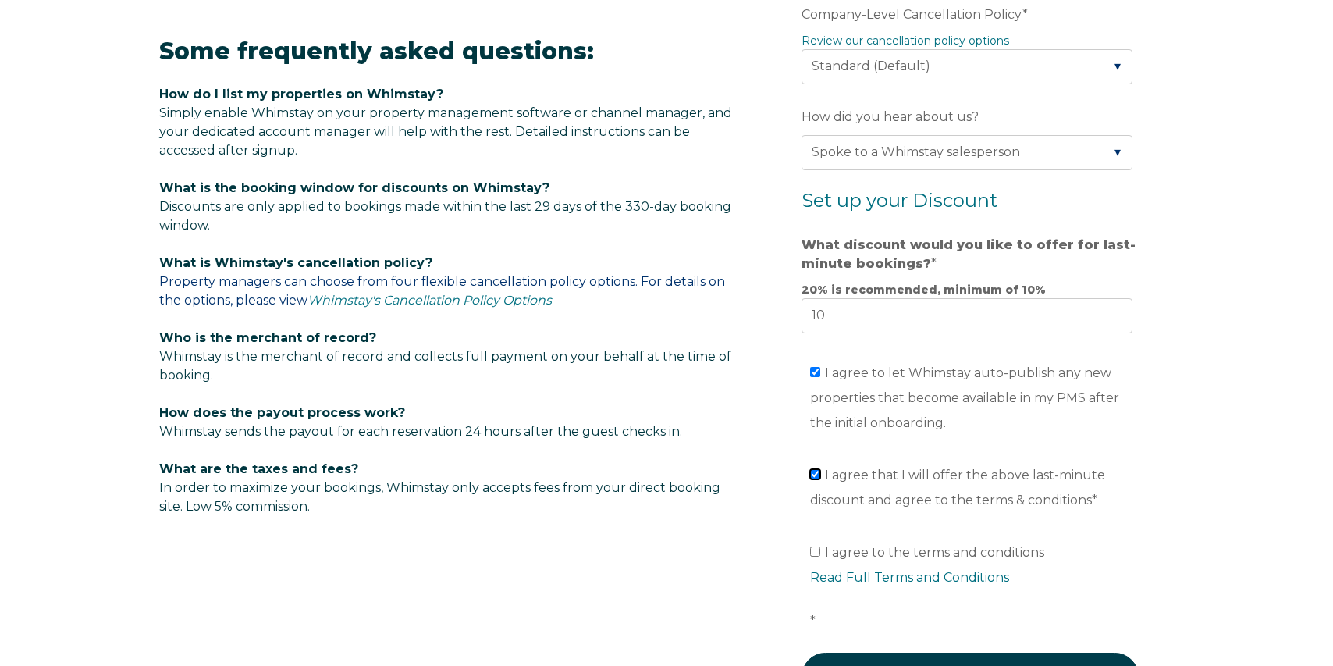
scroll to position [853, 0]
click at [815, 545] on input "I agree to the terms and conditions Read Full Terms and Conditions *" at bounding box center [815, 550] width 10 height 10
checkbox input "true"
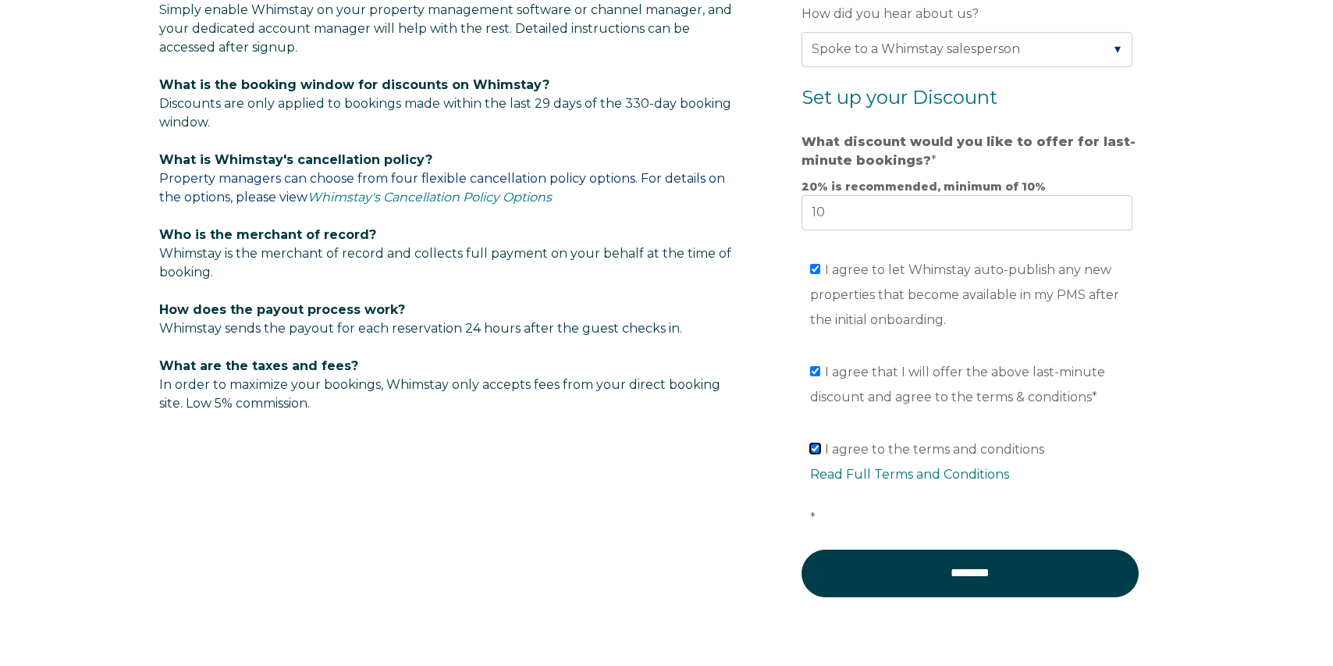
scroll to position [965, 0]
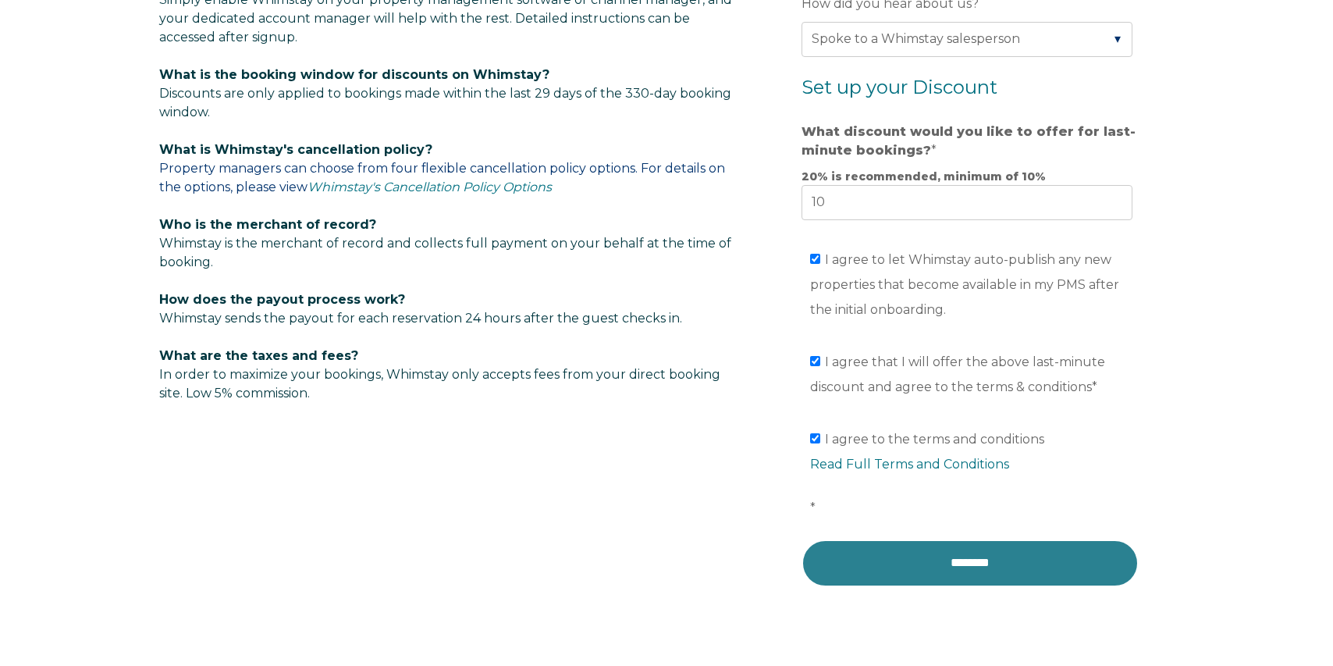
click at [978, 560] on input "********" at bounding box center [969, 562] width 337 height 47
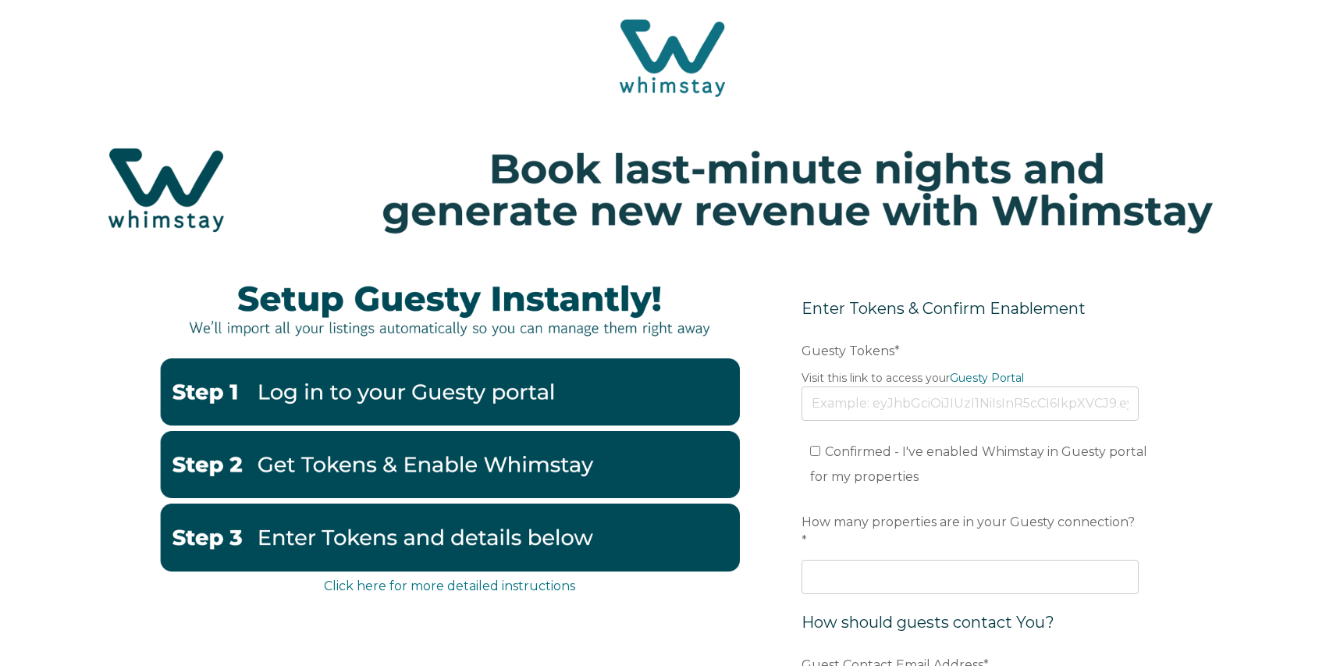
scroll to position [7, 0]
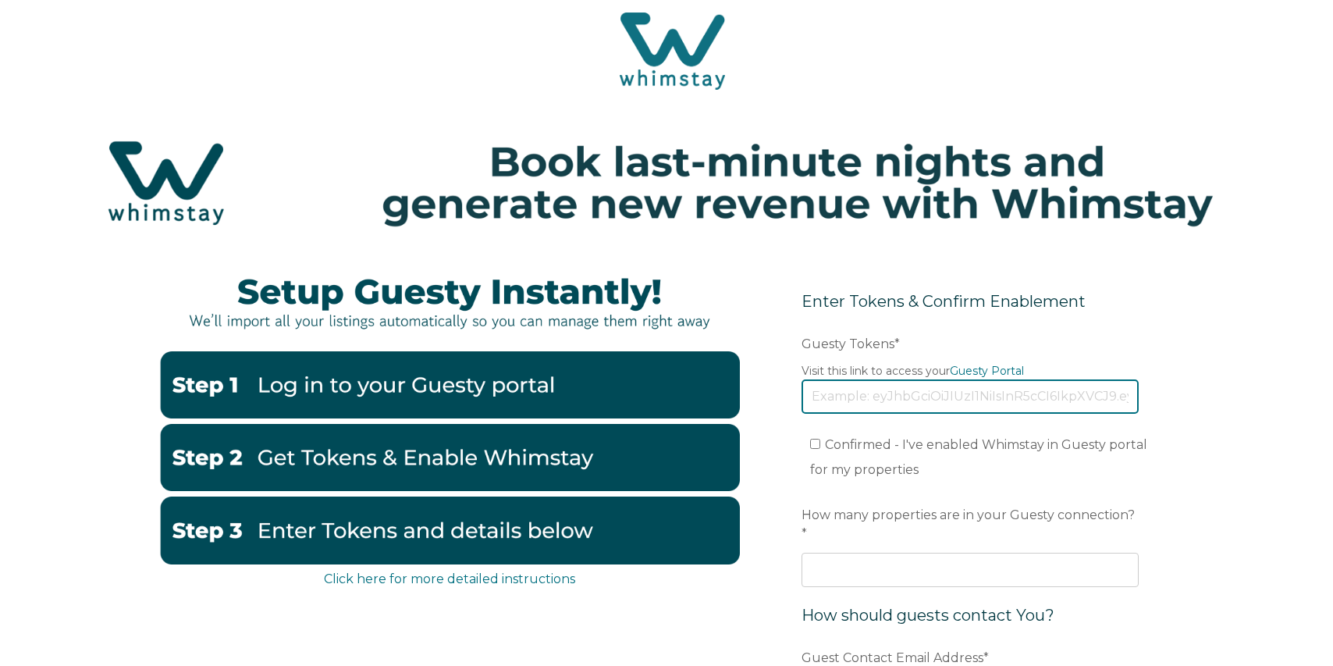
click at [871, 392] on input "Guesty Tokens *" at bounding box center [969, 396] width 337 height 34
paste input "[SECURITY_DATA]"
type input "eyJhbGciOiJIUzI1NiIsInR5cCI6IkpXVCJ9.eyJ0b2tlbklkIjoiNjhjYWQ4YTFkZGIyYjU3NDllYz…"
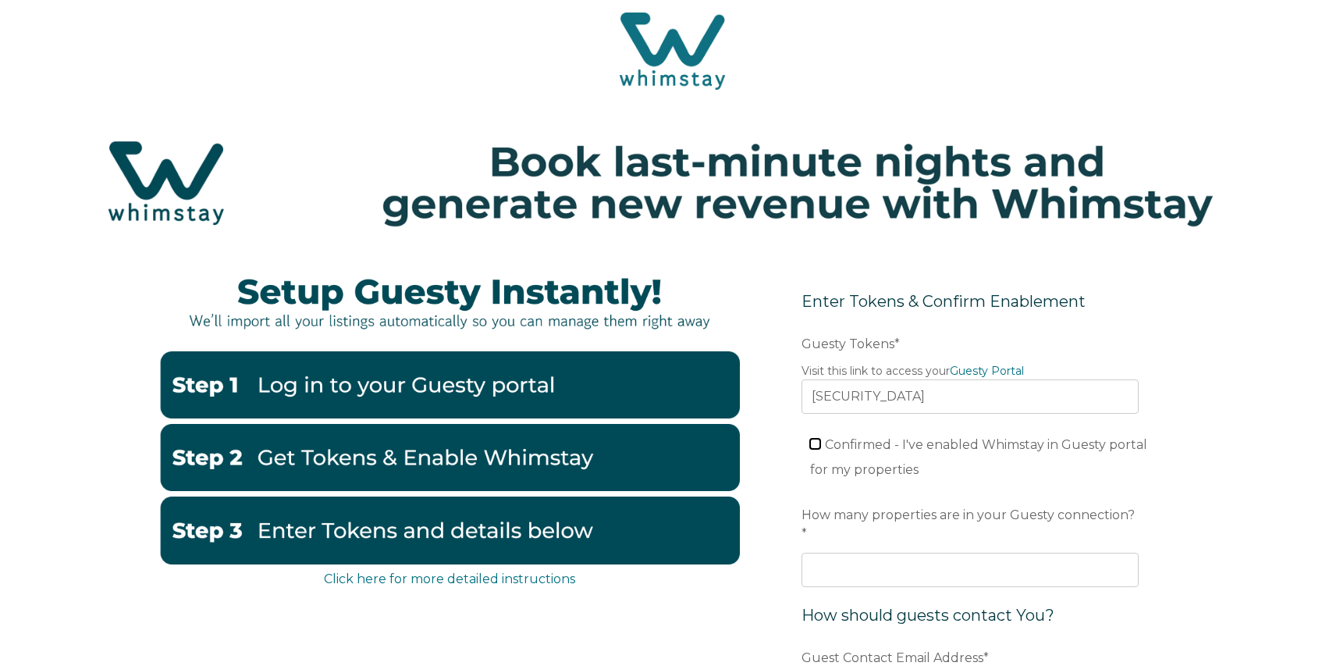
scroll to position [0, 0]
click at [815, 446] on input "Confirmed - I've enabled Whimstay in Guesty portal for my properties" at bounding box center [815, 443] width 10 height 10
checkbox input "true"
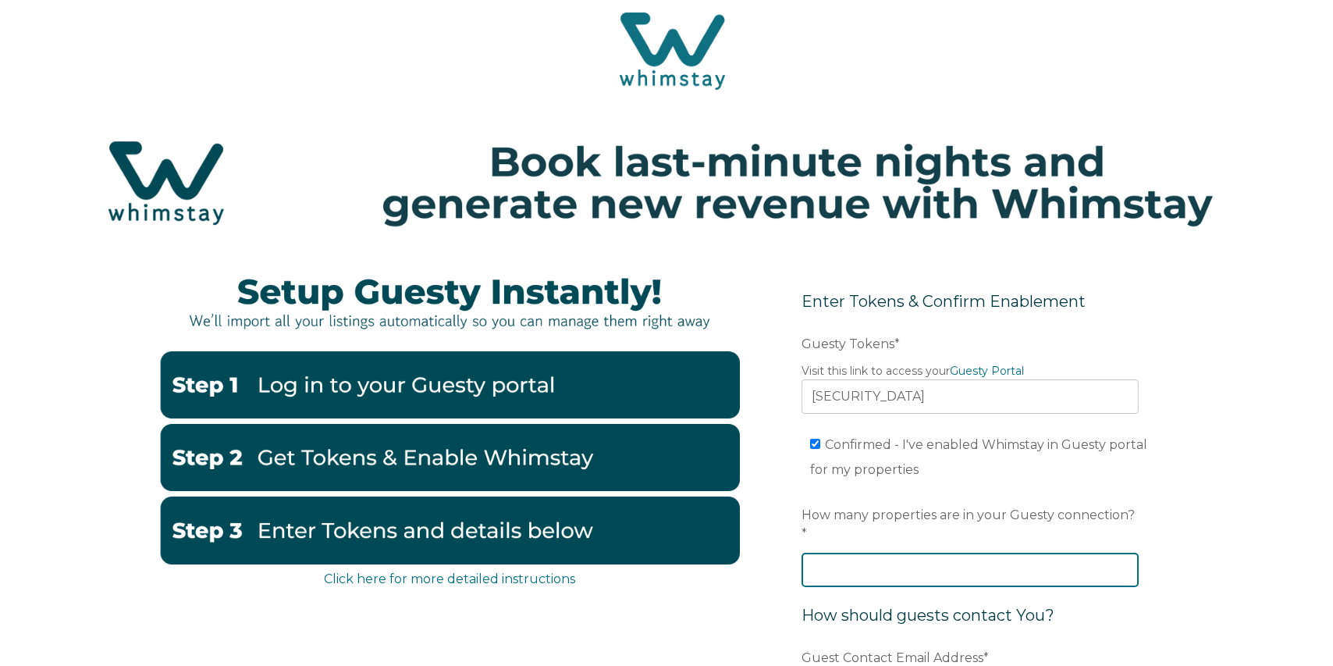
click at [874, 552] on input "How many properties are in your Guesty connection? *" at bounding box center [969, 569] width 337 height 34
type input "55"
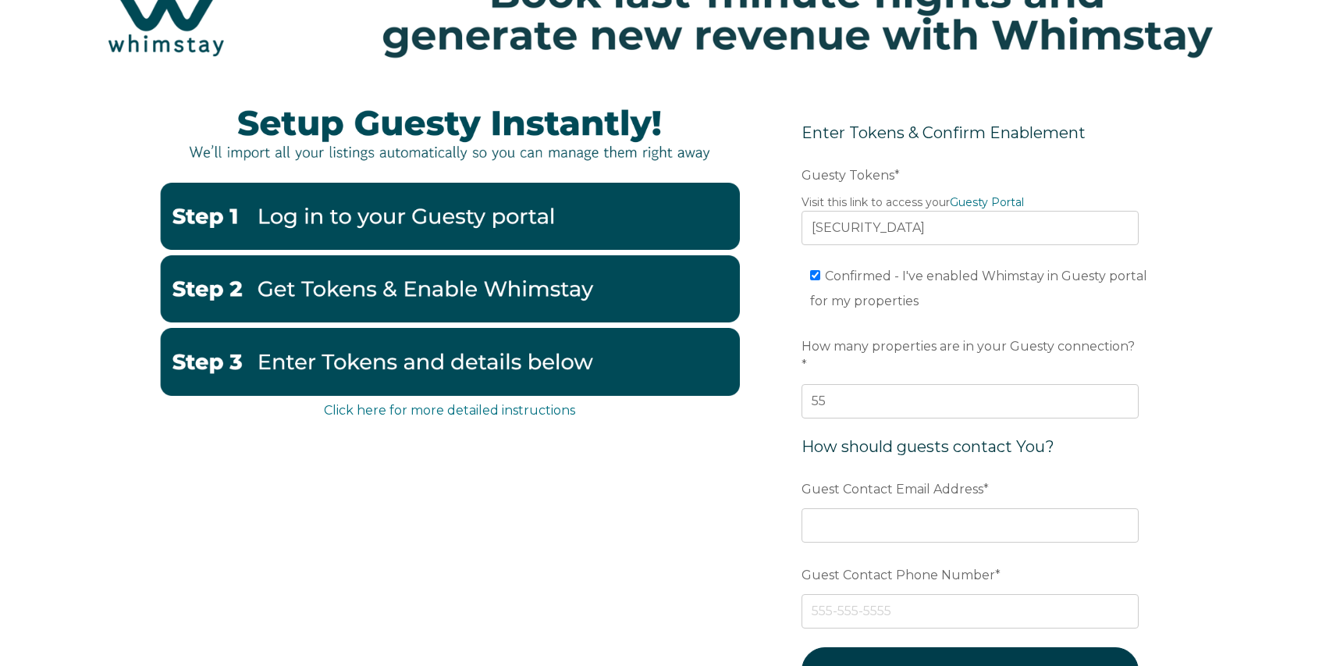
scroll to position [177, 0]
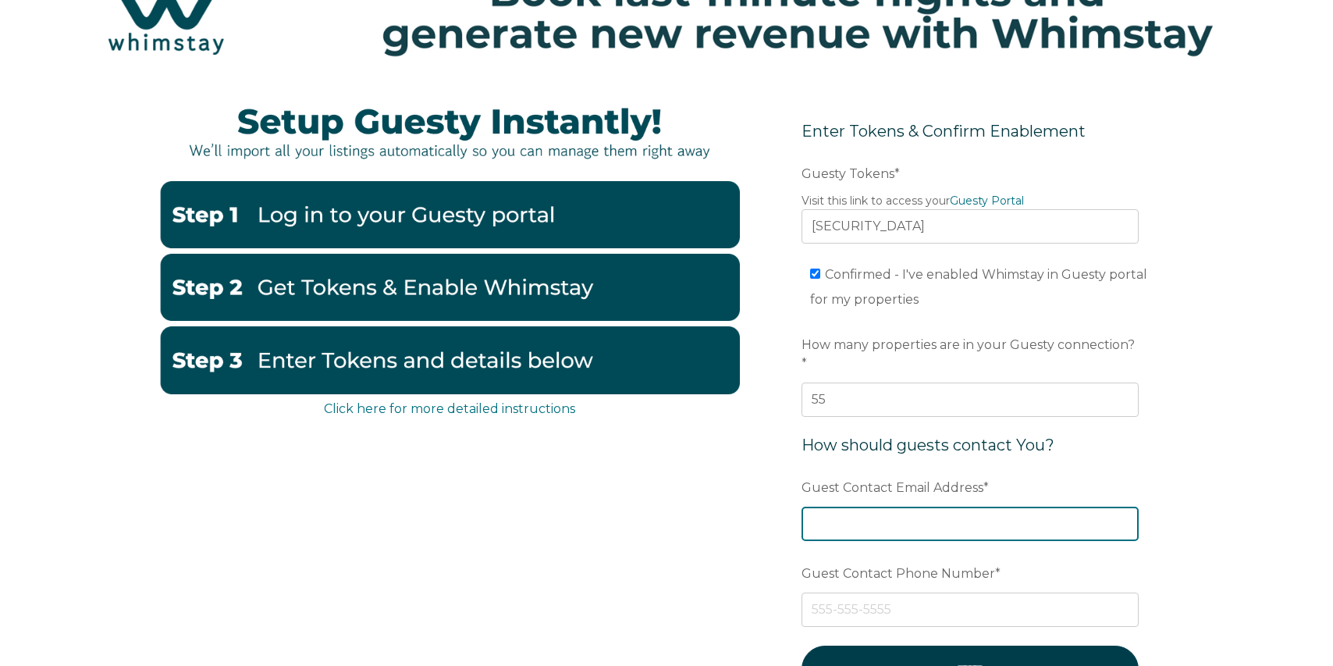
click at [883, 507] on input "Guest Contact Email Address *" at bounding box center [969, 523] width 337 height 34
type input "[EMAIL_ADDRESS][DOMAIN_NAME]"
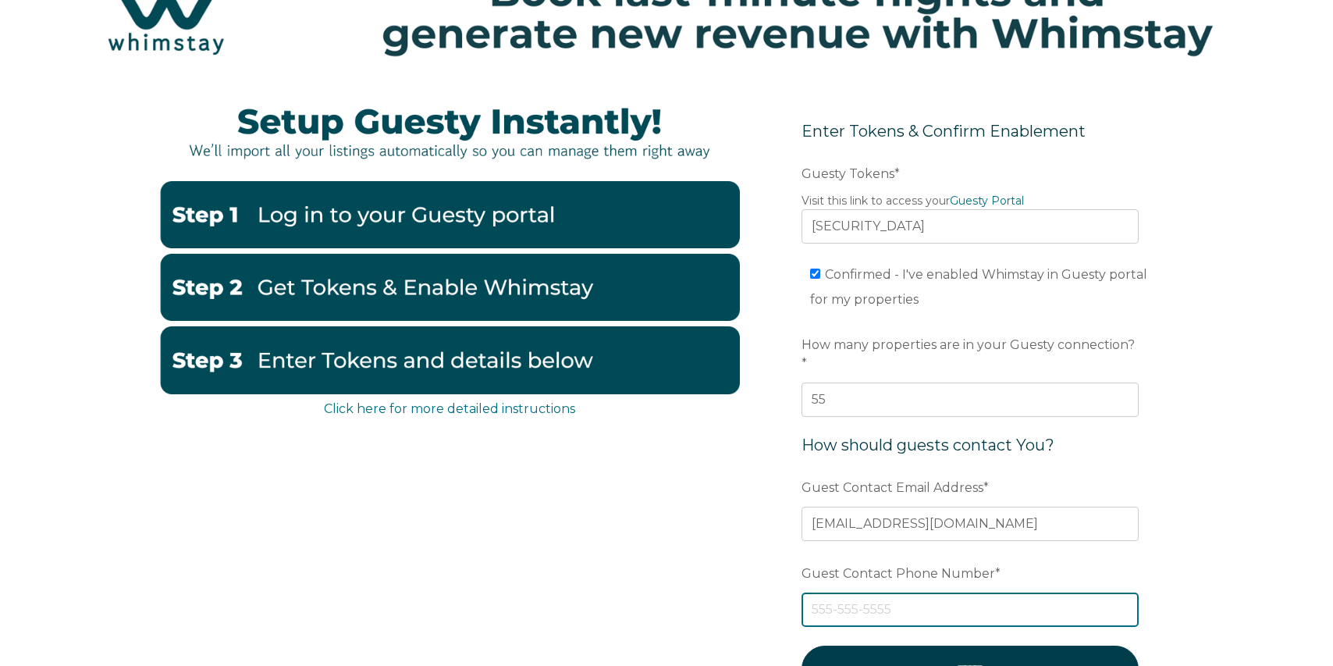
click at [921, 595] on input "Guest Contact Phone Number *" at bounding box center [969, 609] width 337 height 34
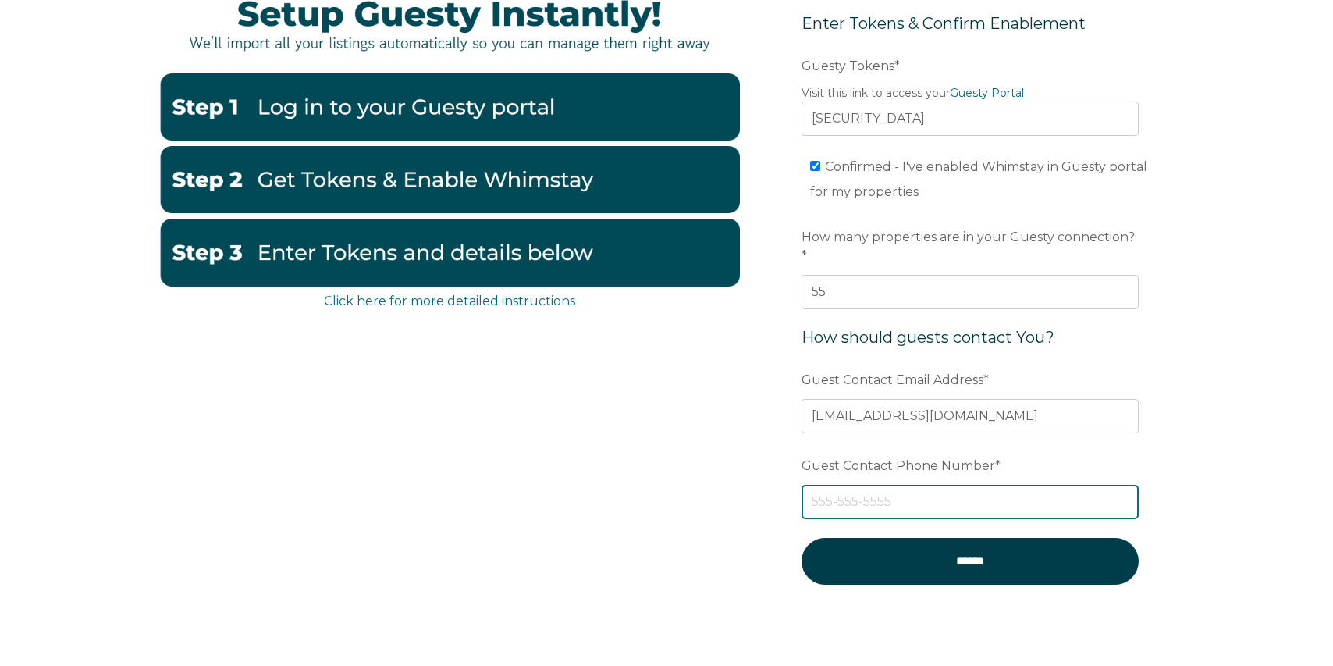
scroll to position [286, 0]
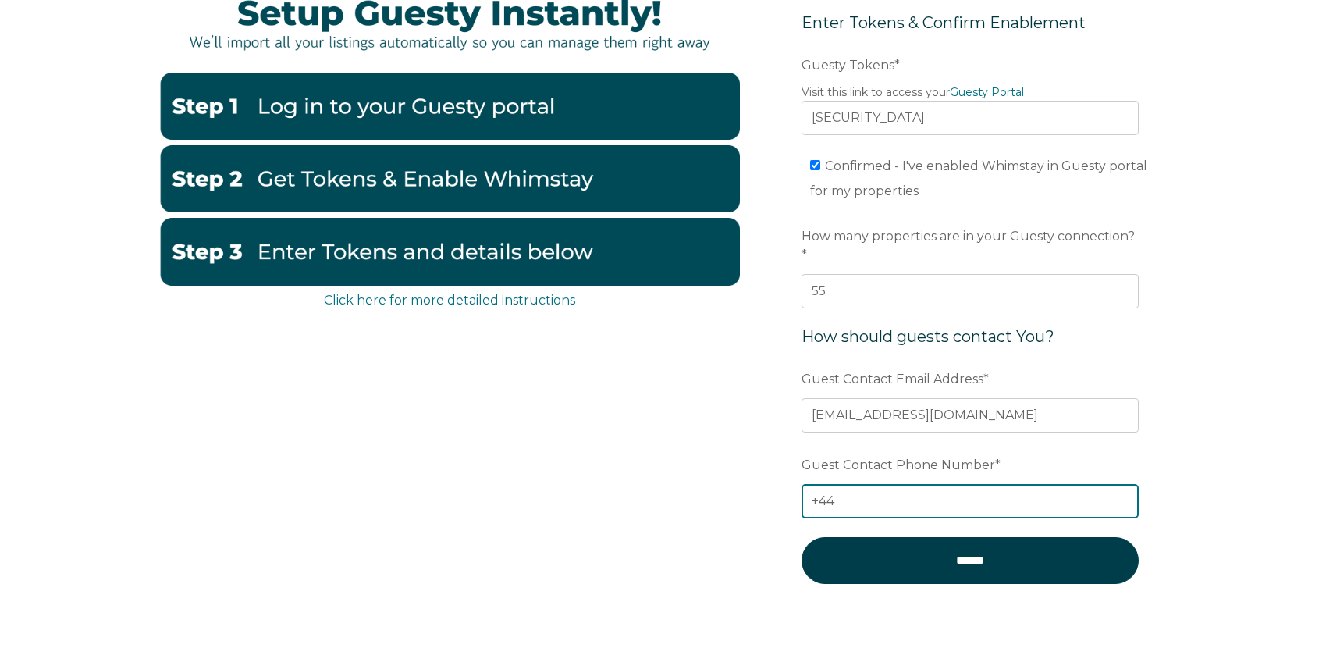
click at [854, 484] on input "+44" at bounding box center [969, 501] width 337 height 34
type input "+"
paste input "[PHONE_NUMBER]"
click at [841, 484] on input "[PHONE_NUMBER]" at bounding box center [969, 501] width 337 height 34
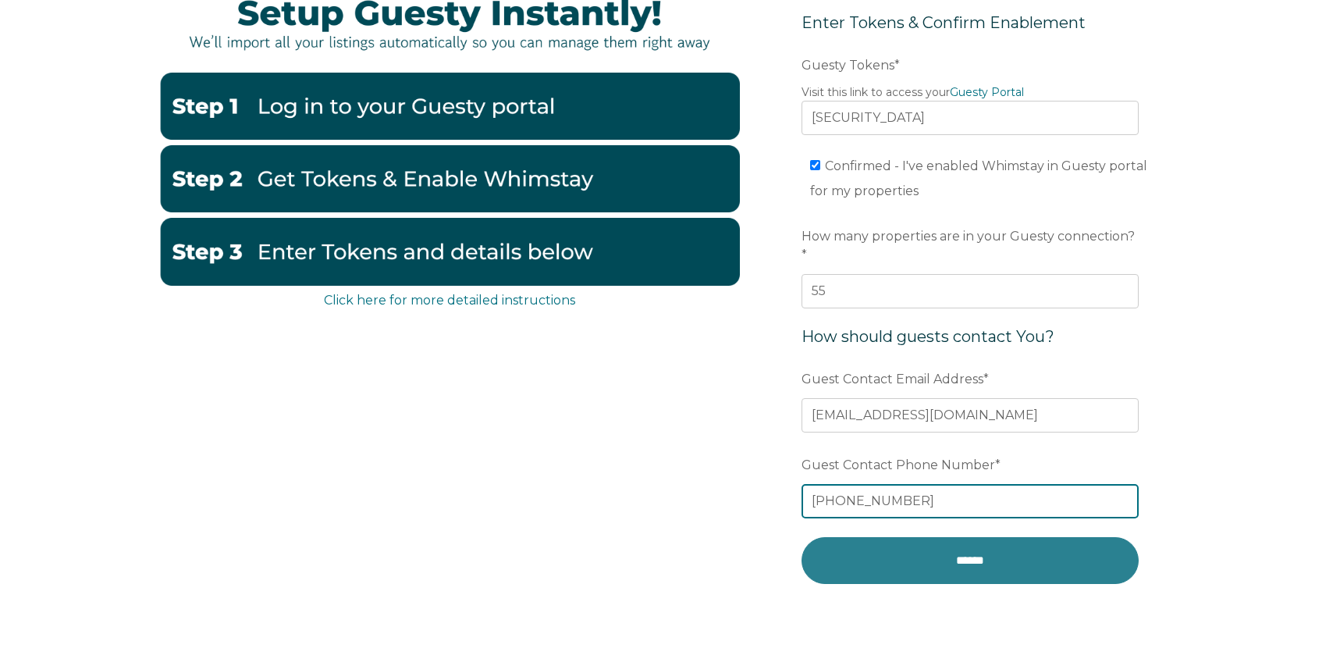
type input "+447908906775"
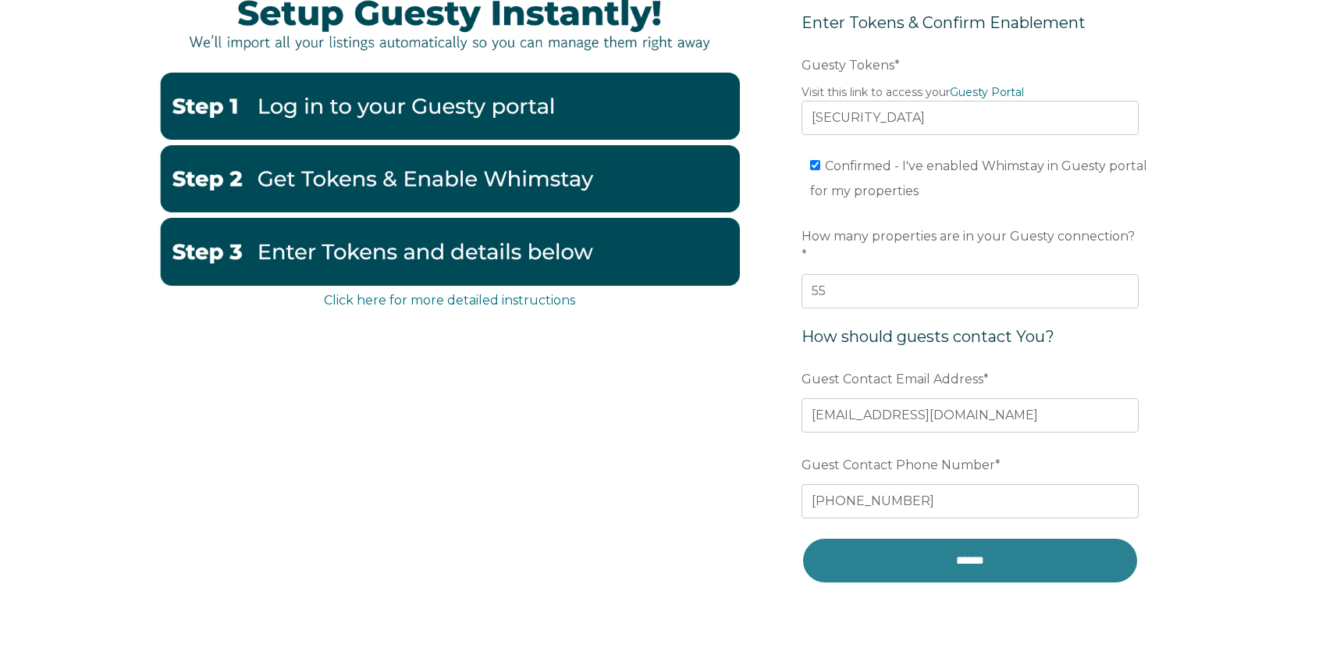
click at [984, 546] on input "******" at bounding box center [969, 560] width 337 height 46
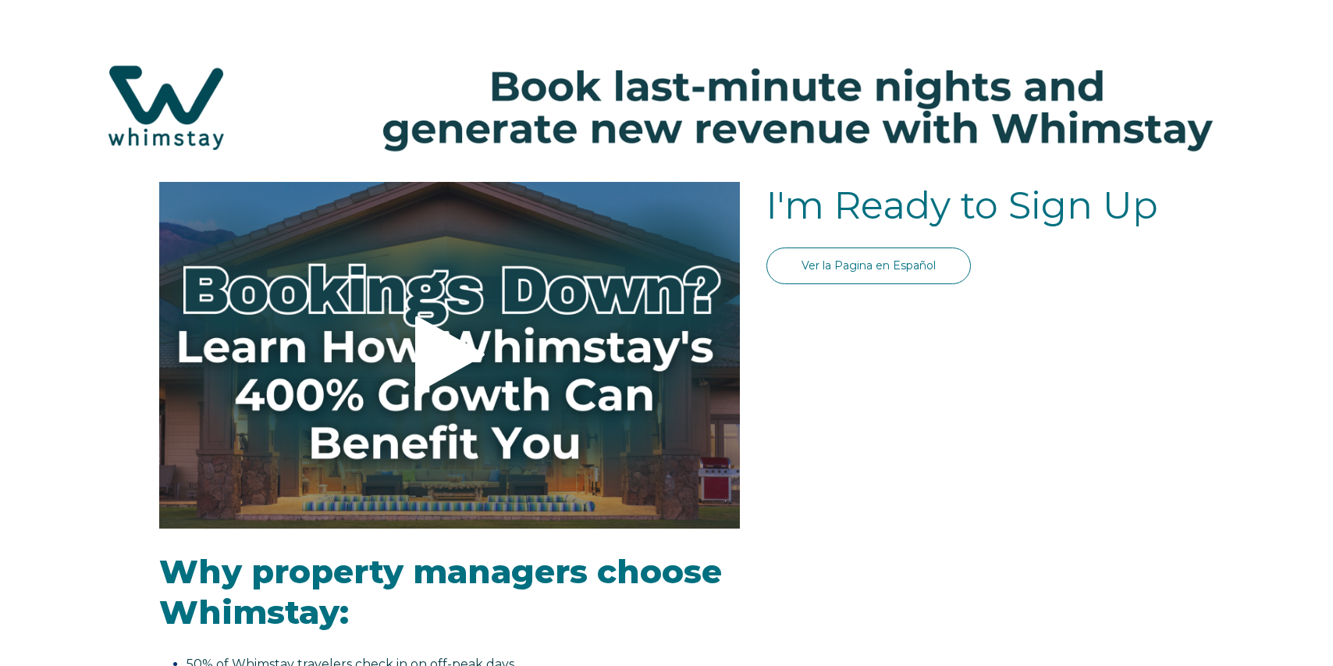
select select "GB"
select select "Standard"
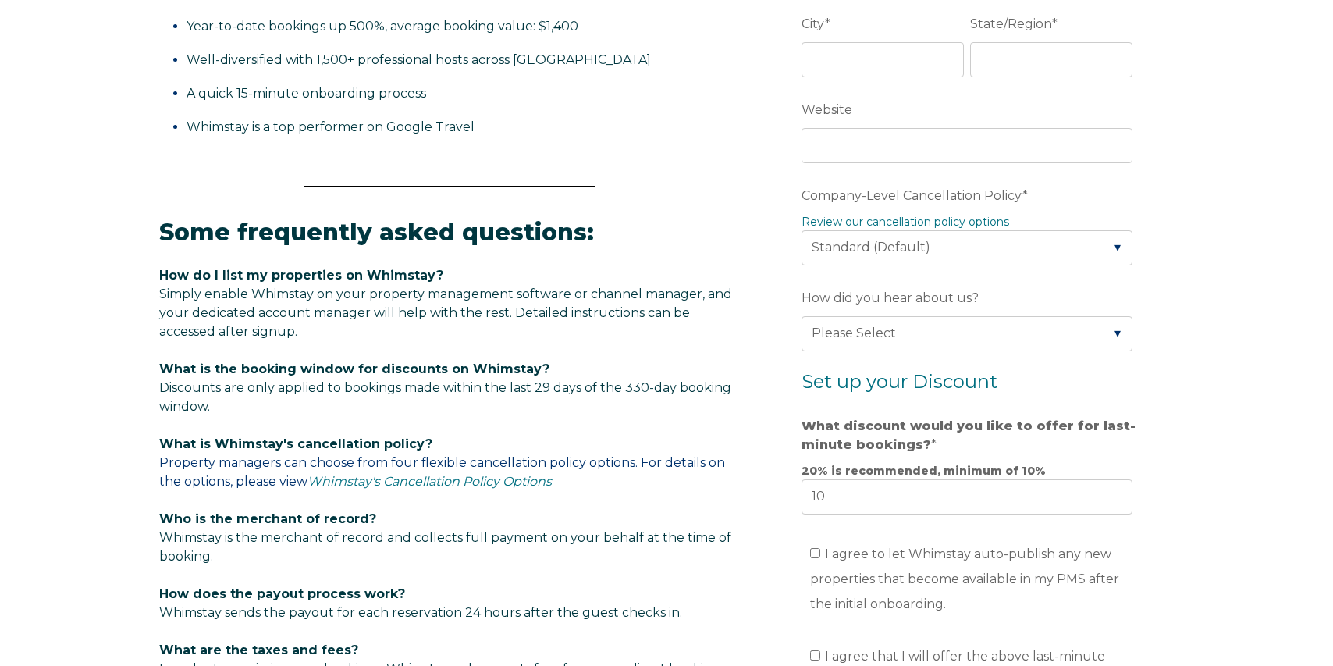
scroll to position [254, 0]
